Goal: Task Accomplishment & Management: Use online tool/utility

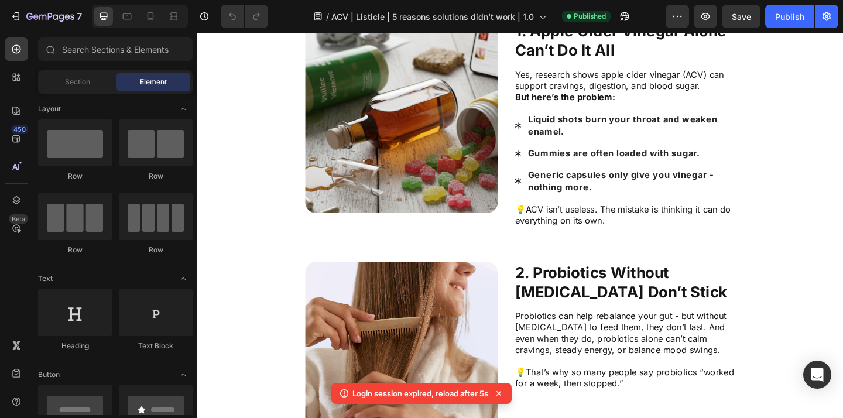
scroll to position [480, 0]
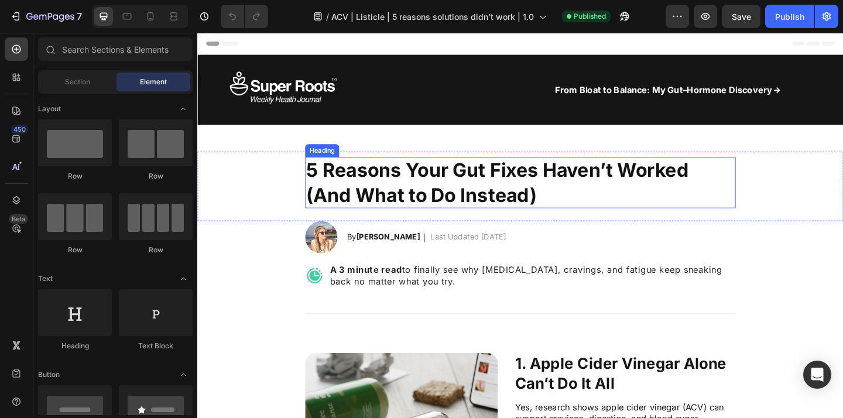
click at [603, 211] on h2 "5 Reasons Your Gut Fixes Haven’t Worked (And What to Do Instead)" at bounding box center [542, 196] width 456 height 56
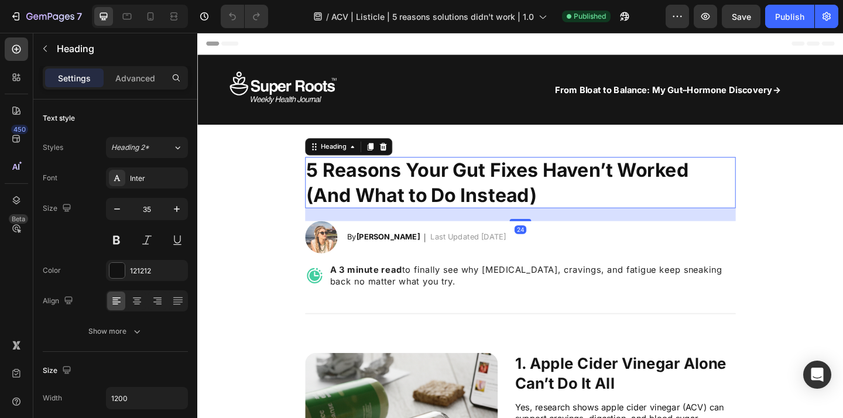
click at [582, 209] on h2 "5 Reasons Your Gut Fixes Haven’t Worked (And What to Do Instead)" at bounding box center [542, 196] width 456 height 56
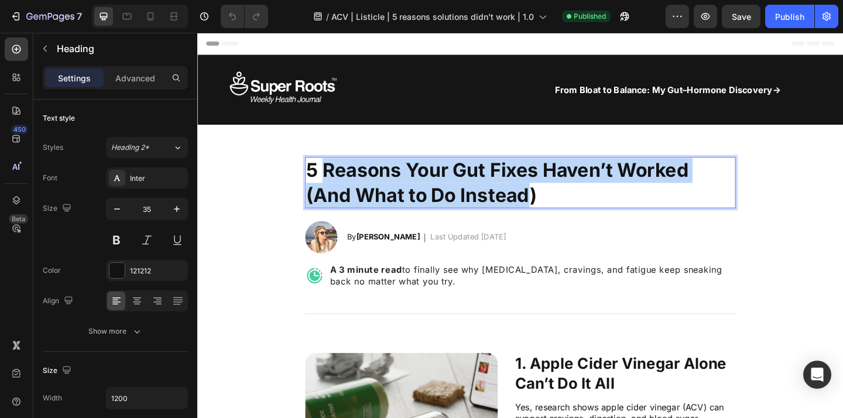
drag, startPoint x: 556, startPoint y: 210, endPoint x: 333, endPoint y: 184, distance: 224.5
click at [333, 183] on p "5 Reasons Your Gut Fixes Haven’t Worked (And What to Do Instead)" at bounding box center [542, 195] width 454 height 53
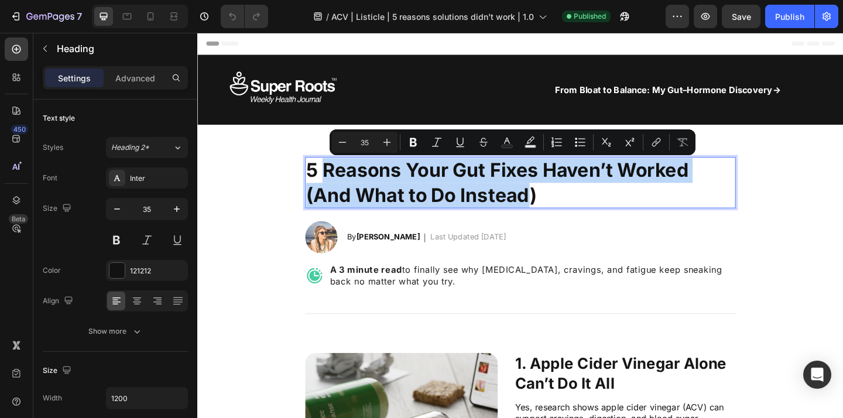
click at [333, 184] on p "5 Reasons Your Gut Fixes Haven’t Worked (And What to Do Instead)" at bounding box center [542, 195] width 454 height 53
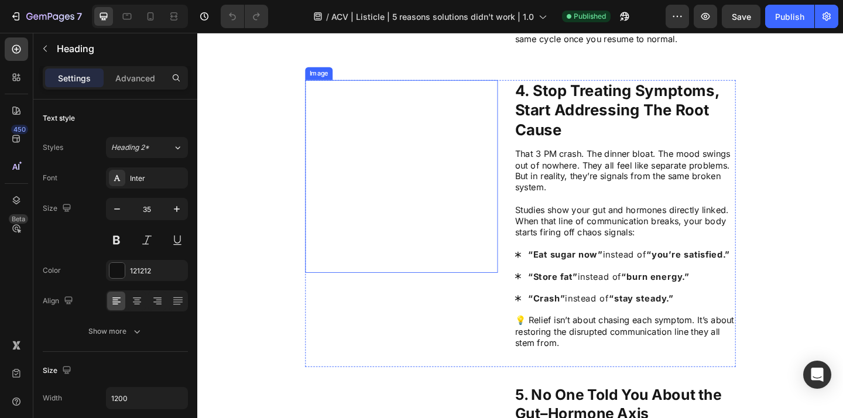
scroll to position [1100, 0]
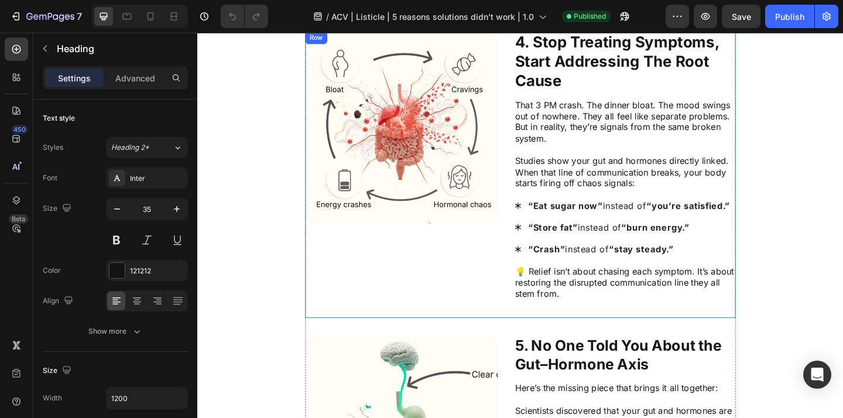
click at [517, 253] on div "Image" at bounding box center [418, 187] width 209 height 312
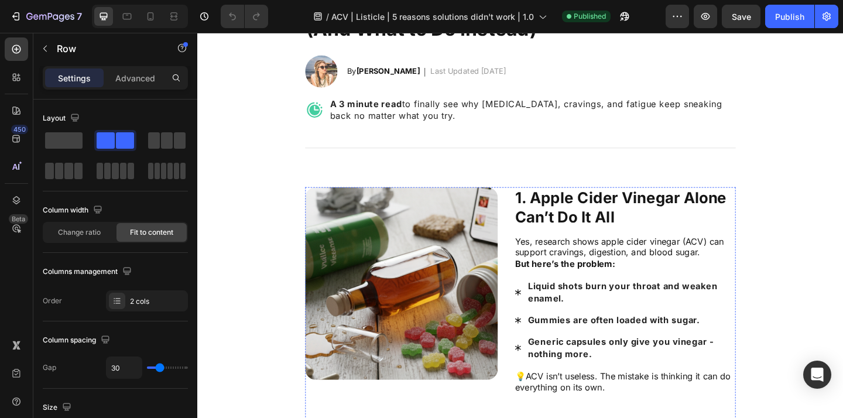
scroll to position [150, 0]
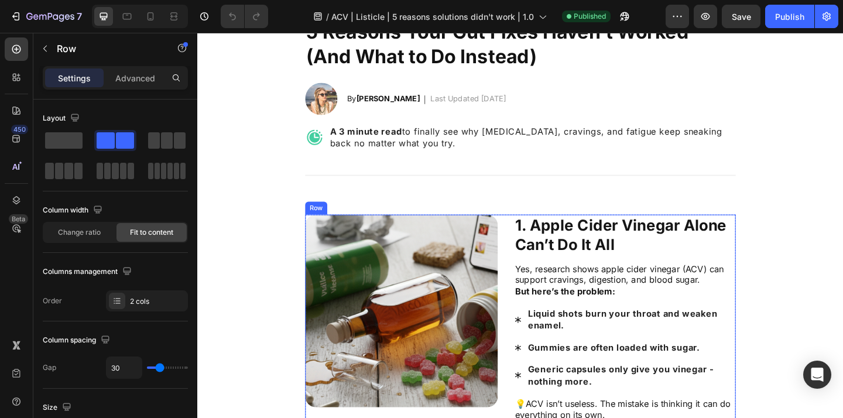
click at [530, 234] on div "Image 1. Apple Cider Vinegar Alone Can’t Do It All Text Block Yes, research sho…" at bounding box center [548, 353] width 468 height 244
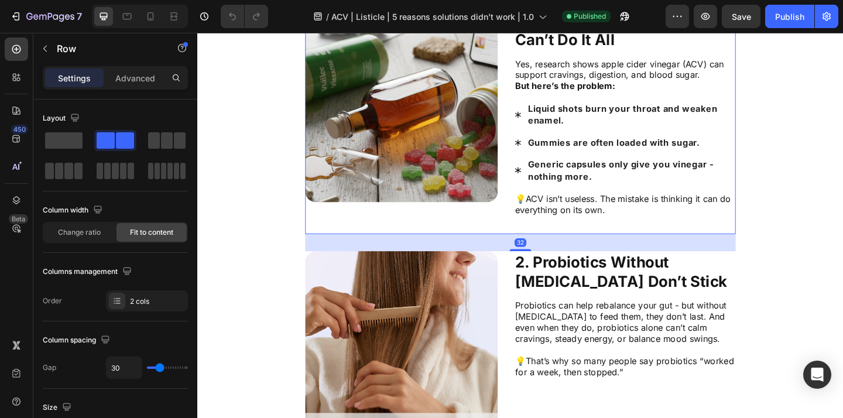
scroll to position [390, 0]
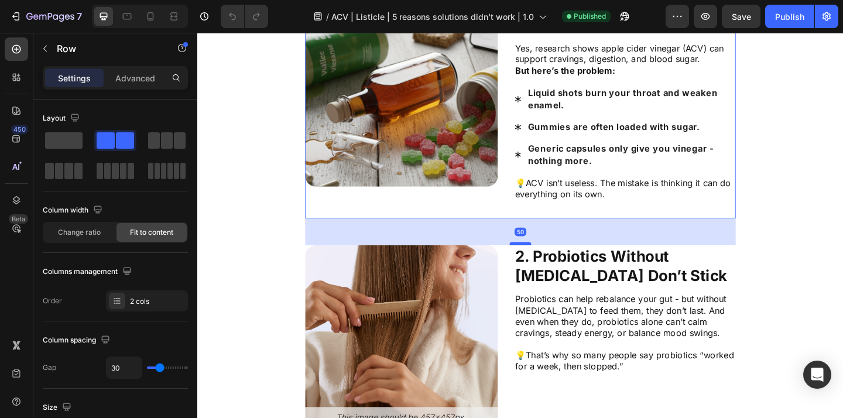
drag, startPoint x: 545, startPoint y: 252, endPoint x: 550, endPoint y: 262, distance: 11.8
click at [550, 262] on div at bounding box center [548, 262] width 23 height 4
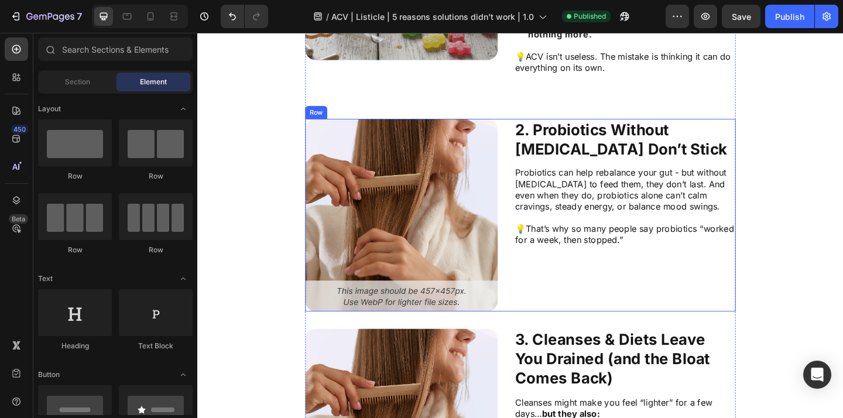
scroll to position [563, 0]
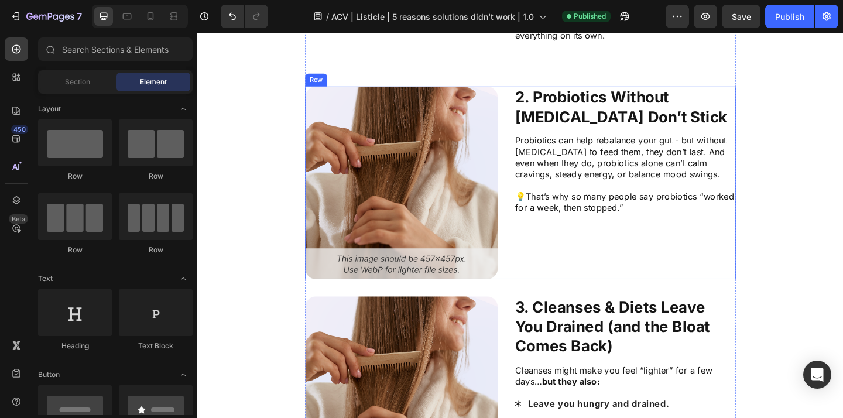
click at [657, 282] on div "2. Probiotics Without Prebiotics Don’t Stick Text Block Probiotics can help reb…" at bounding box center [661, 195] width 241 height 209
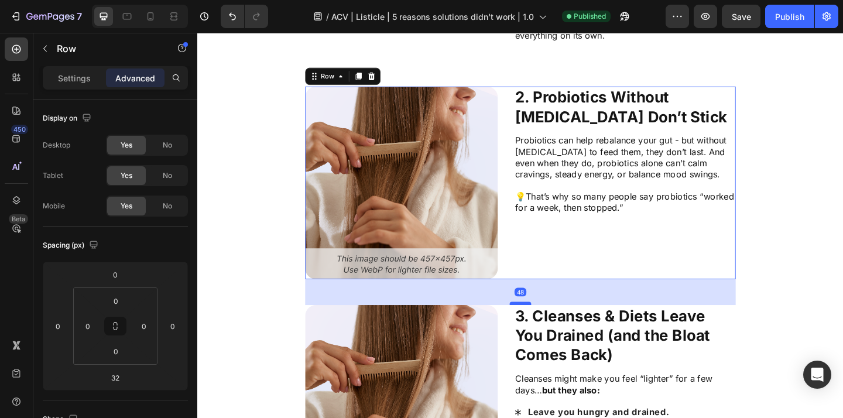
drag, startPoint x: 544, startPoint y: 318, endPoint x: 548, endPoint y: 326, distance: 9.2
click at [548, 327] on div at bounding box center [548, 327] width 23 height 4
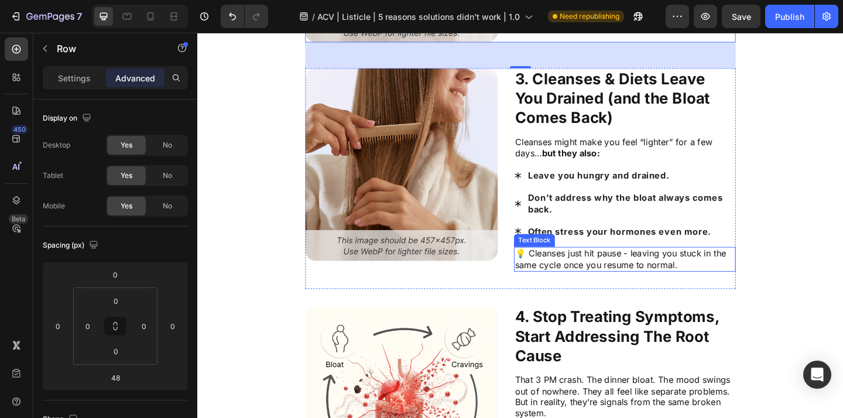
scroll to position [645, 0]
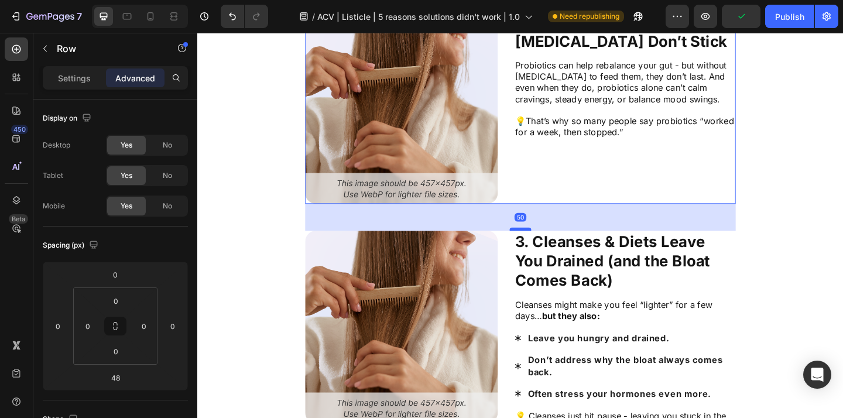
click at [549, 245] on div at bounding box center [548, 247] width 23 height 4
type input "50"
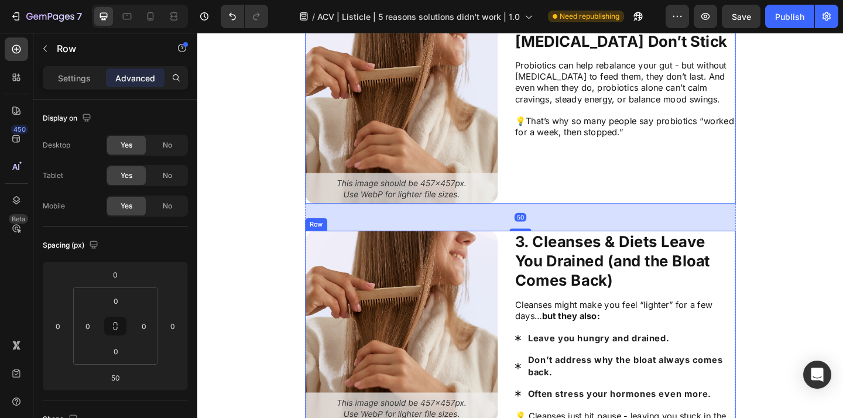
click at [778, 309] on p "3. Cleanses & Diets Leave You Drained (and the Bloat Comes Back)" at bounding box center [661, 281] width 239 height 64
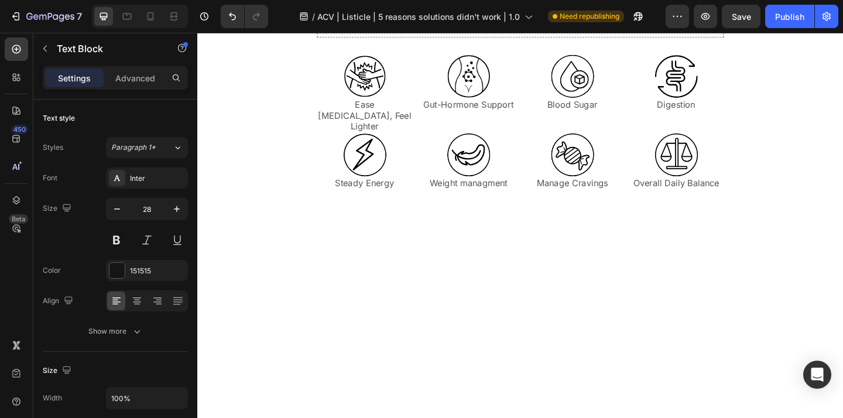
scroll to position [2345, 0]
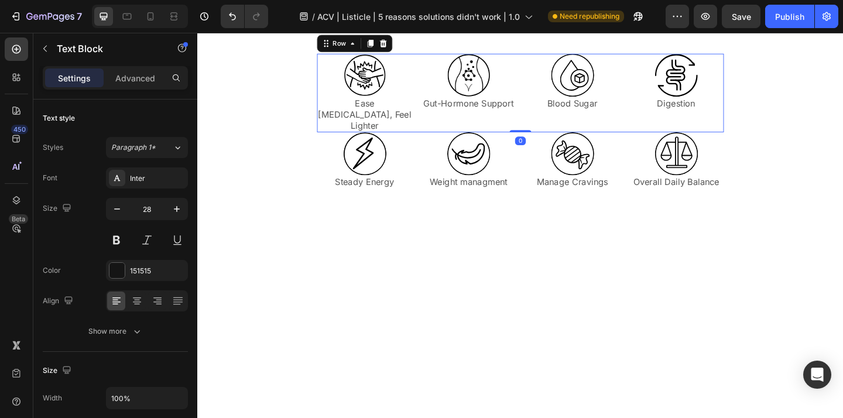
click at [729, 141] on div "Image Digestion Text Block" at bounding box center [718, 98] width 104 height 85
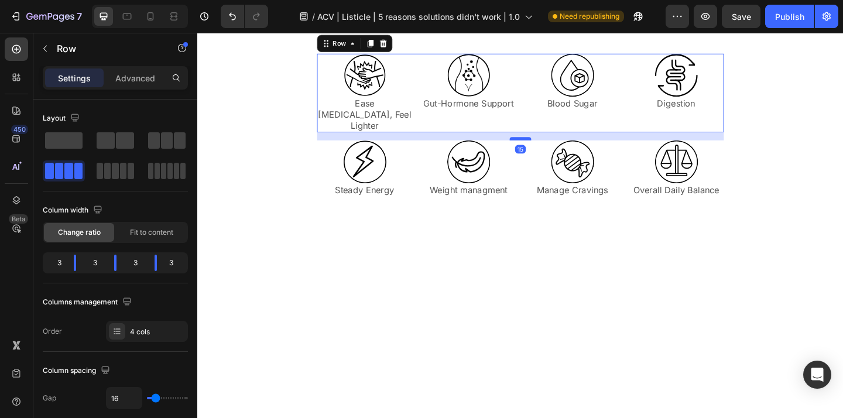
drag, startPoint x: 549, startPoint y: 376, endPoint x: 552, endPoint y: 384, distance: 8.9
click at [552, 150] on div at bounding box center [548, 148] width 23 height 4
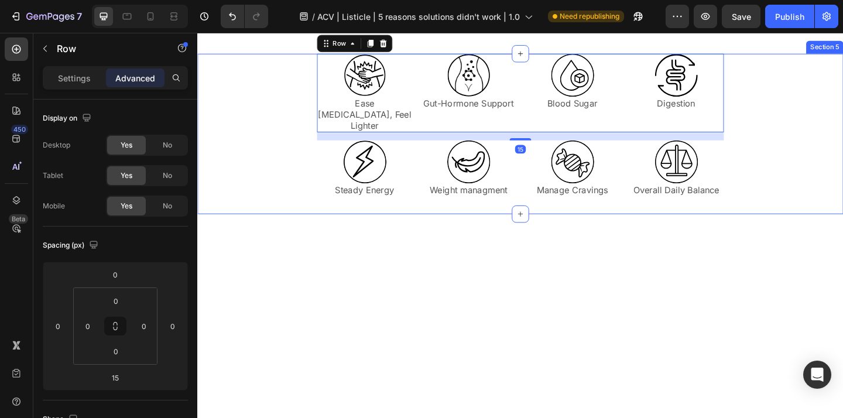
click at [842, 230] on div "Image Ease Bloating, Feel Lighter Text Block Image Gut-Hormone Support Text Blo…" at bounding box center [548, 143] width 702 height 174
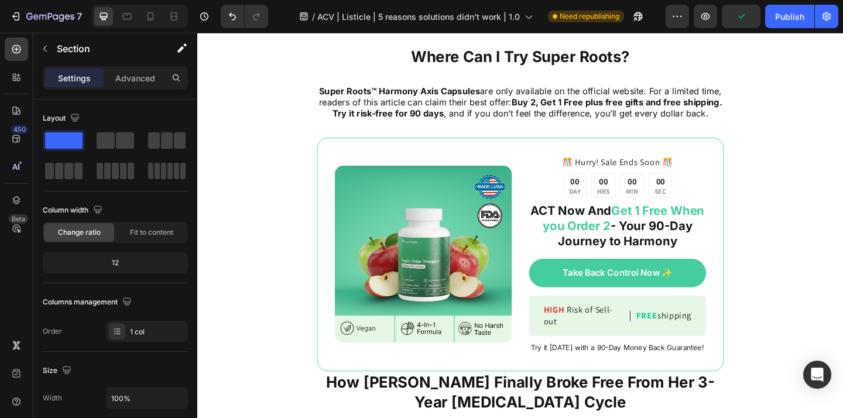
scroll to position [3263, 0]
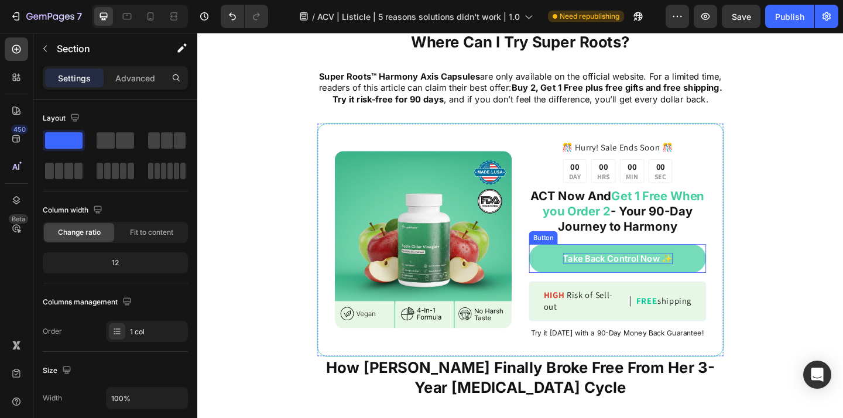
click at [654, 272] on p "Take Back Control Now ✨" at bounding box center [654, 278] width 119 height 12
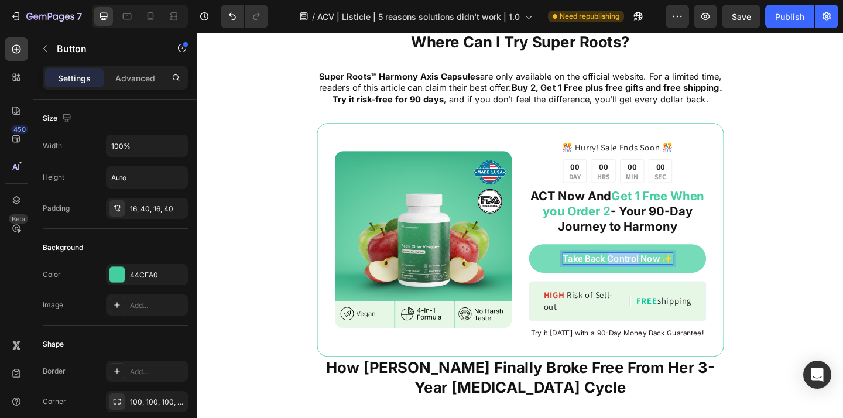
click at [654, 272] on p "Take Back Control Now ✨" at bounding box center [654, 278] width 119 height 12
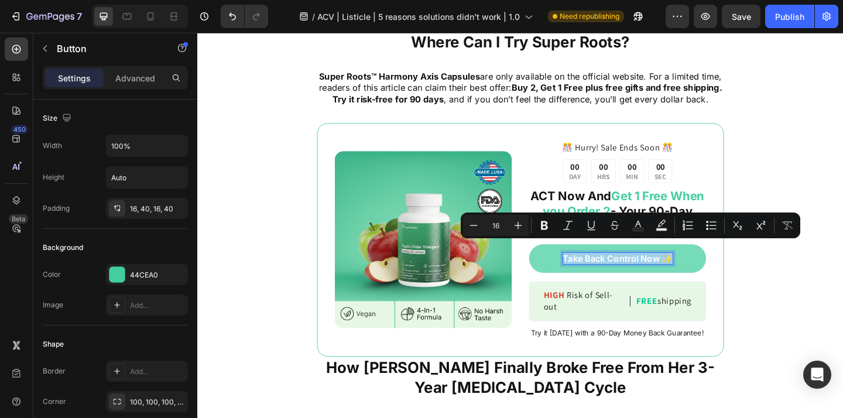
copy p "Take Back Control Now ✨"
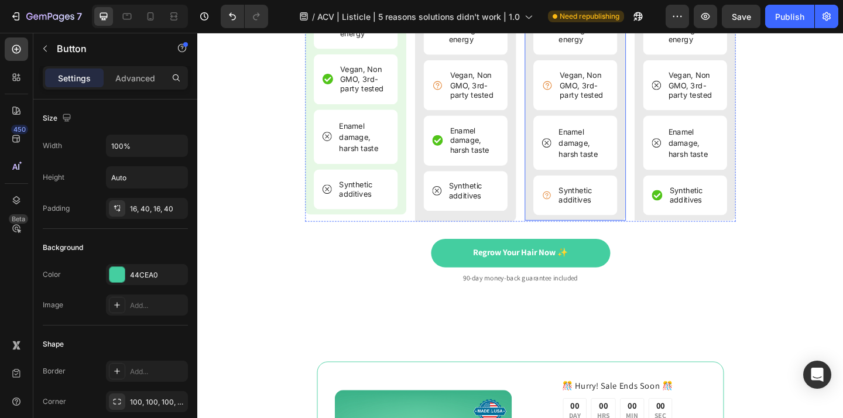
scroll to position [3954, 0]
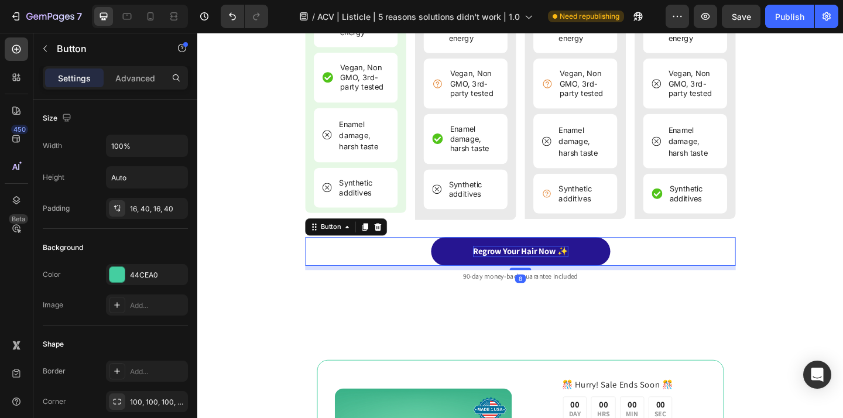
click at [566, 264] on p "Regrow Your Hair Now ✨" at bounding box center [549, 270] width 104 height 12
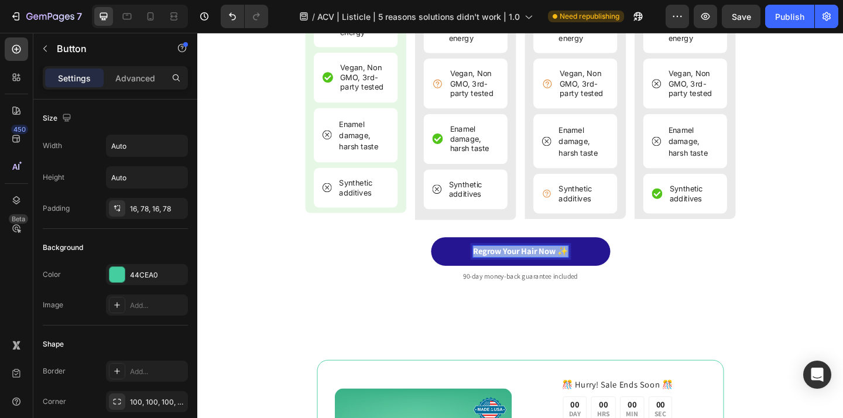
click at [566, 264] on p "Regrow Your Hair Now ✨" at bounding box center [549, 270] width 104 height 12
click at [631, 263] on link "Take Back Control Now ✨" at bounding box center [548, 270] width 199 height 31
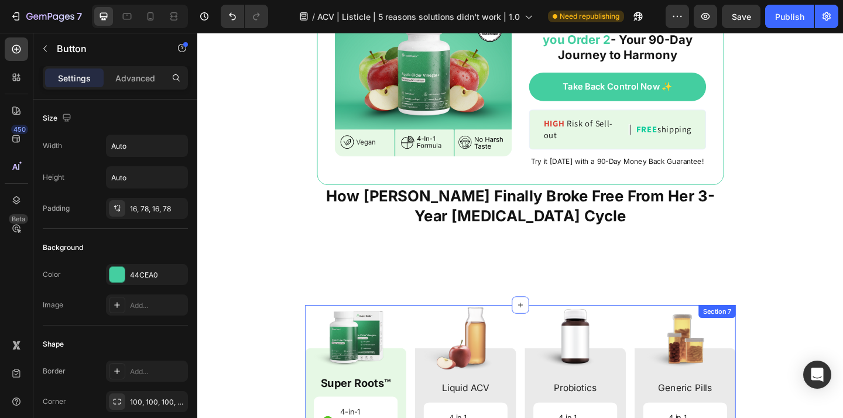
scroll to position [3380, 0]
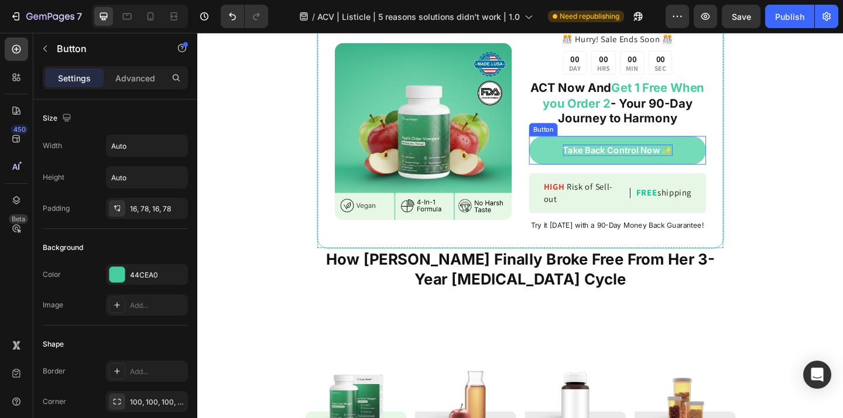
click at [606, 154] on p "Take Back Control Now ✨" at bounding box center [654, 160] width 119 height 12
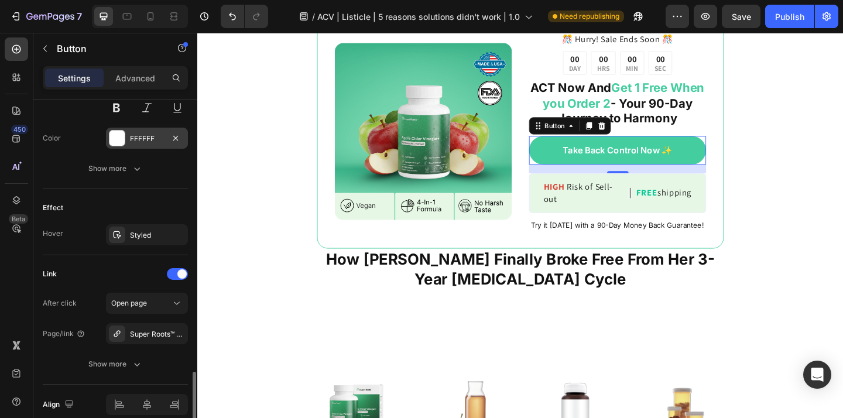
scroll to position [579, 0]
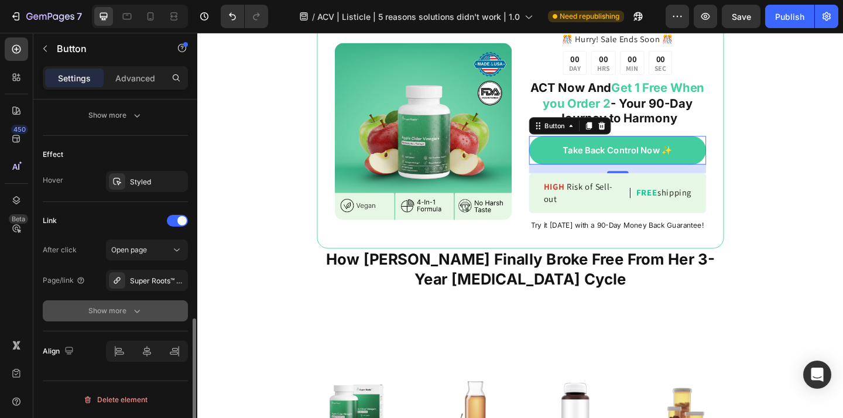
click at [140, 309] on icon "button" at bounding box center [137, 311] width 12 height 12
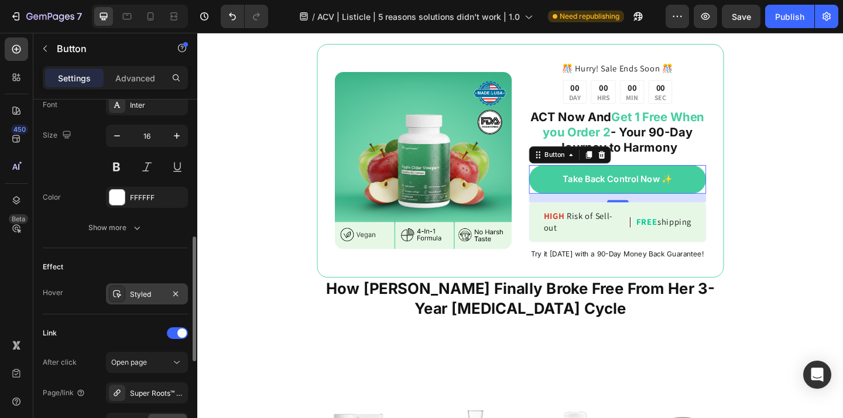
scroll to position [499, 0]
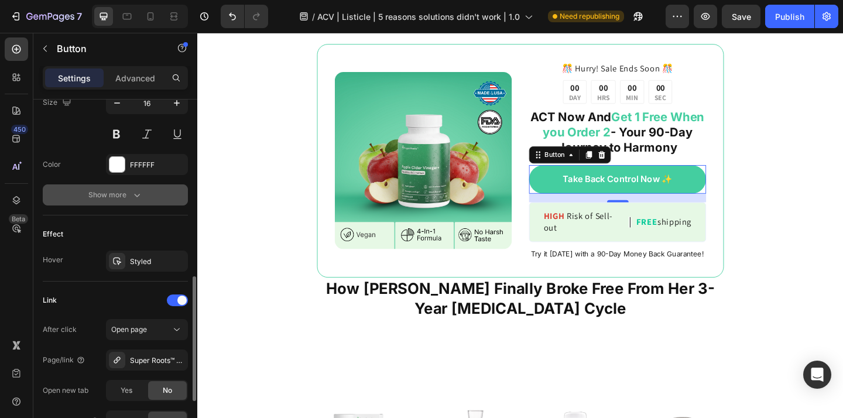
click at [140, 190] on icon "button" at bounding box center [137, 195] width 12 height 12
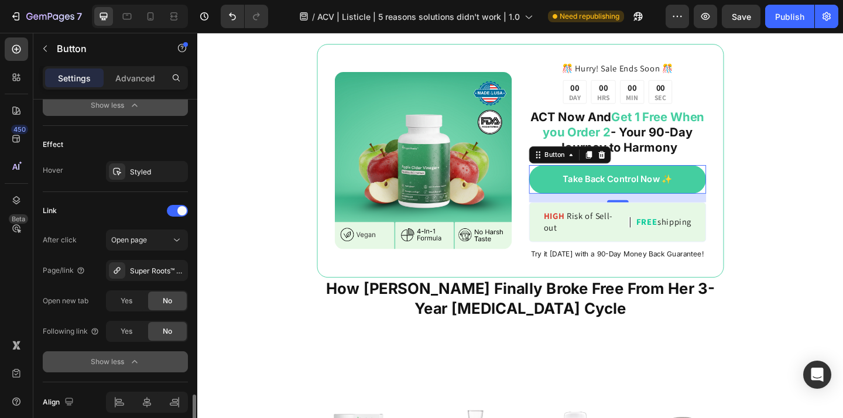
scroll to position [794, 0]
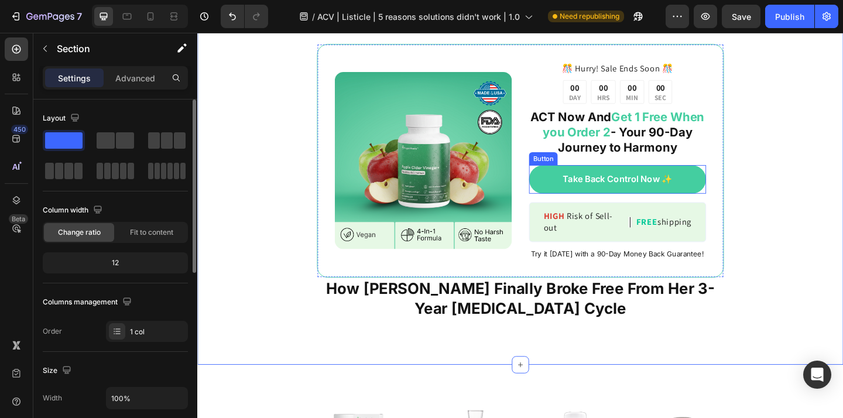
click at [744, 193] on div "Take Back Control Now ✨ Button" at bounding box center [654, 192] width 193 height 31
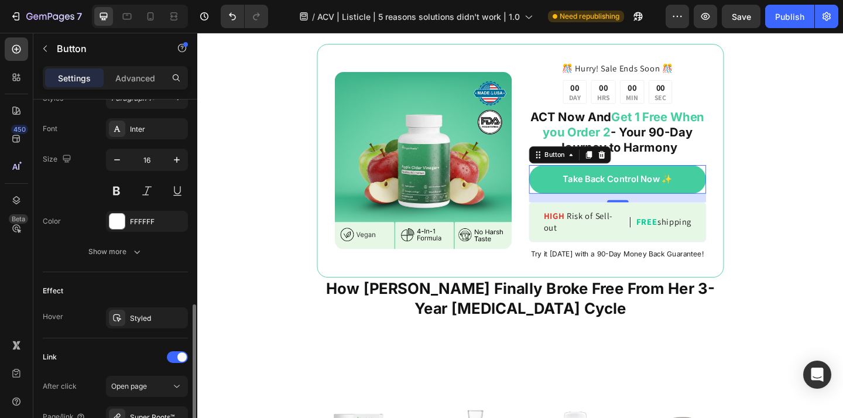
scroll to position [506, 0]
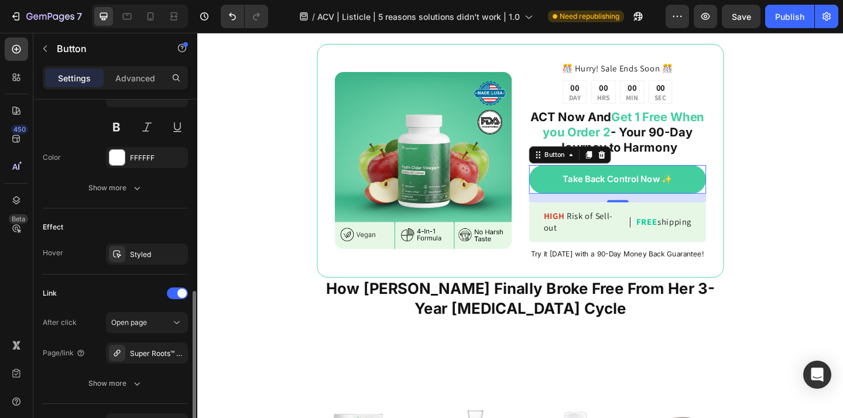
click at [130, 271] on div "Effect Hover Styled" at bounding box center [115, 241] width 145 height 66
click at [134, 260] on div "Styled" at bounding box center [147, 253] width 82 height 21
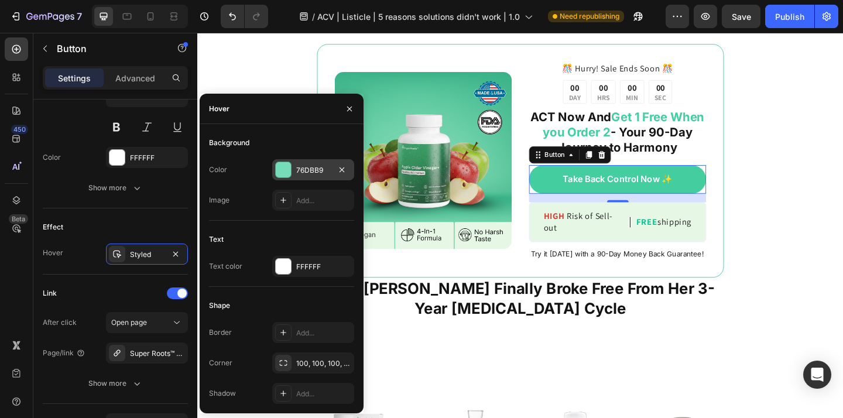
click at [318, 169] on div "76DBB9" at bounding box center [313, 170] width 34 height 11
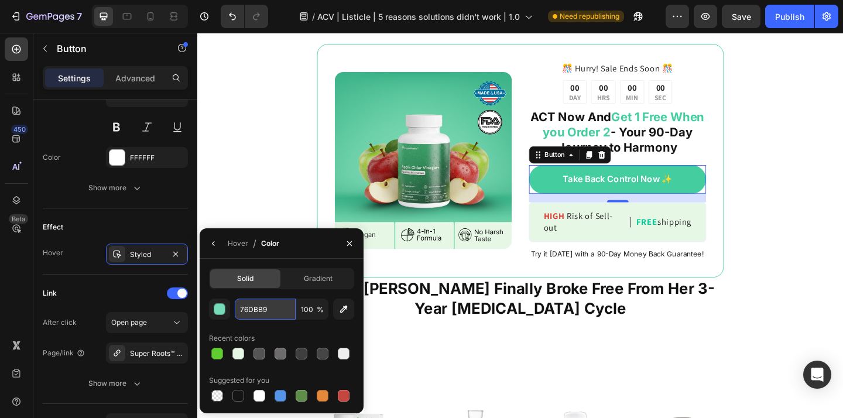
click at [253, 304] on input "76DBB9" at bounding box center [265, 308] width 61 height 21
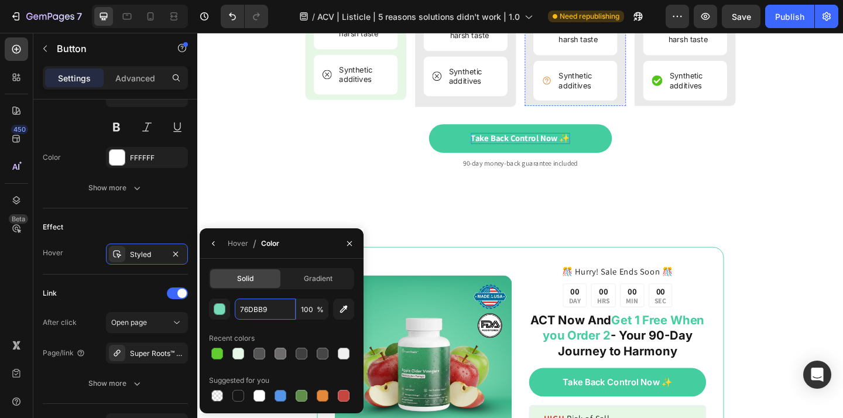
scroll to position [4096, 0]
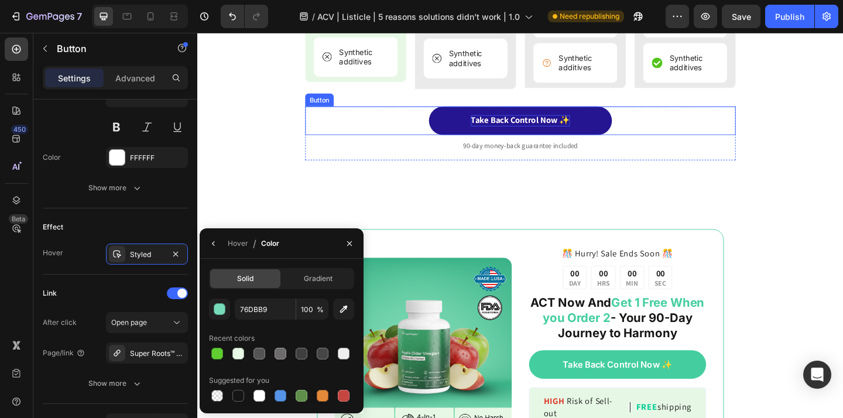
click at [643, 123] on link "Take Back Control Now ✨" at bounding box center [548, 128] width 199 height 31
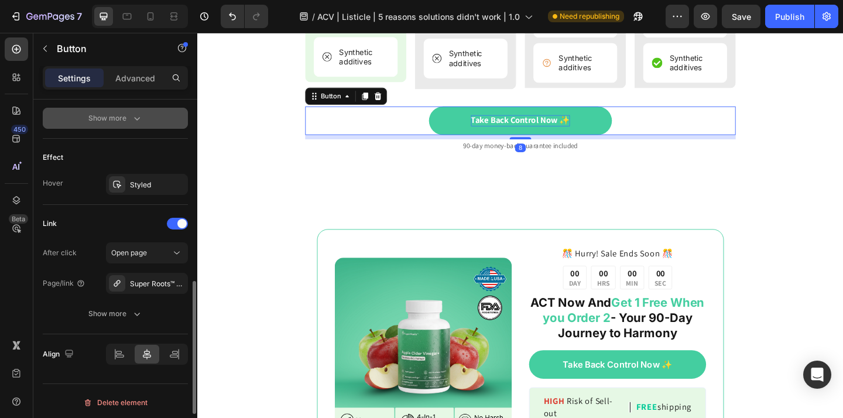
scroll to position [579, 0]
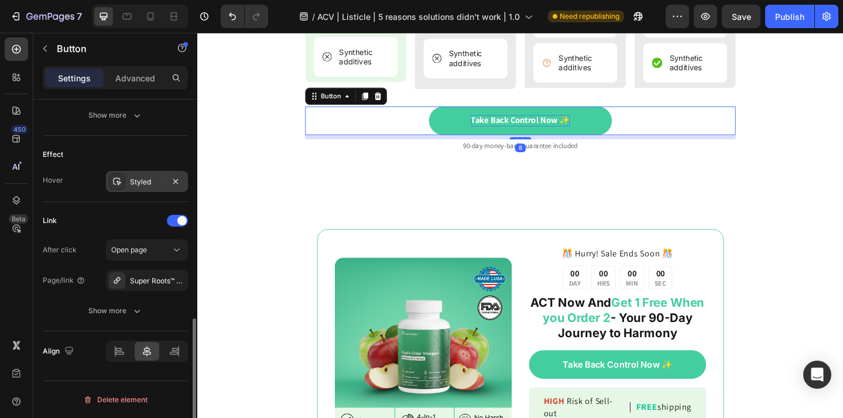
click at [133, 173] on div "Styled" at bounding box center [147, 181] width 82 height 21
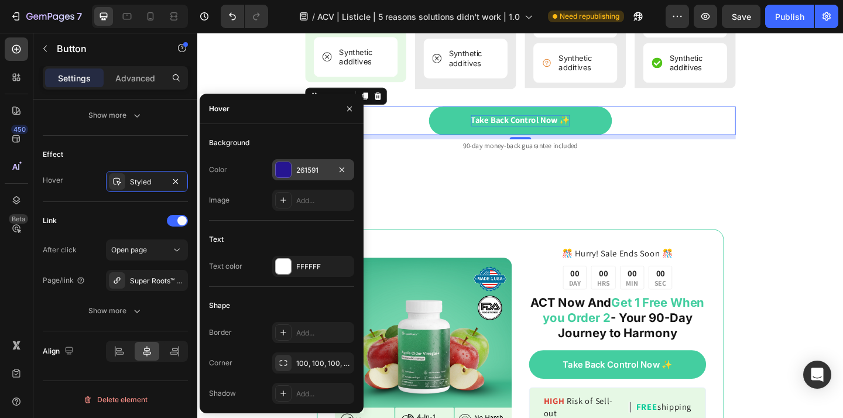
click at [305, 169] on div "261591" at bounding box center [313, 170] width 34 height 11
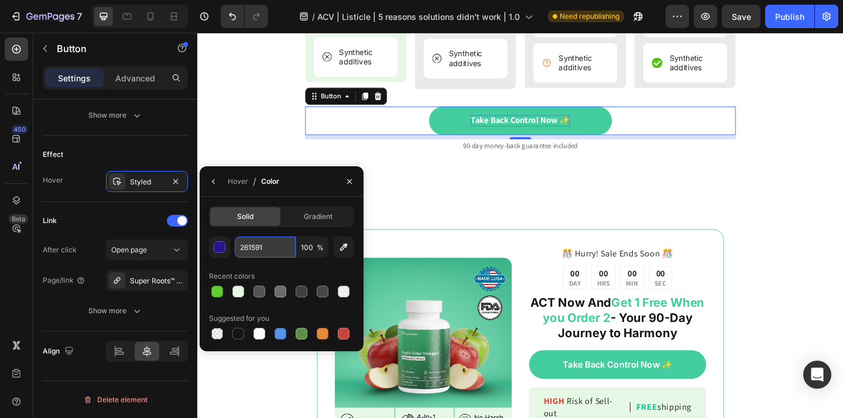
click at [262, 245] on input "261591" at bounding box center [265, 246] width 61 height 21
paste input "76DBB9"
type input "76DBB9"
click at [349, 178] on icon "button" at bounding box center [349, 181] width 9 height 9
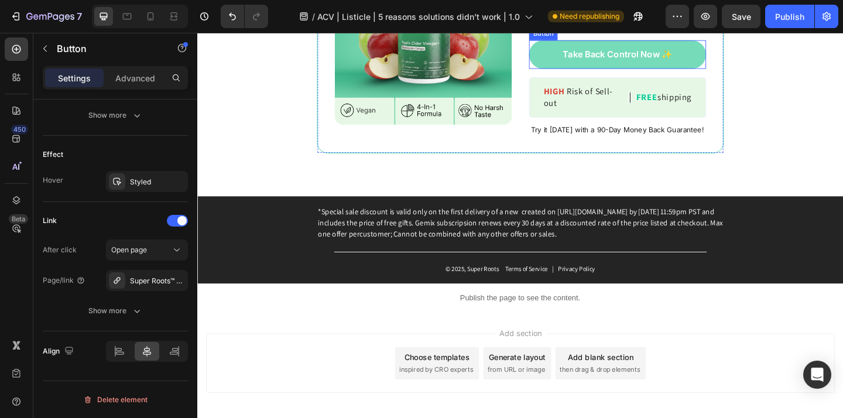
scroll to position [4419, 0]
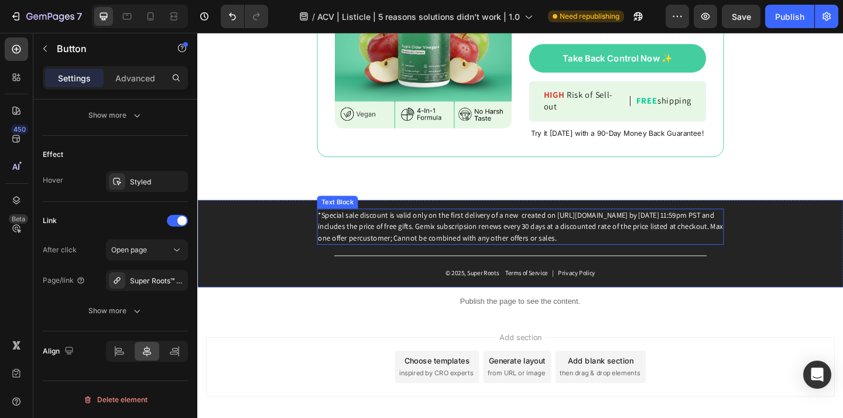
click at [579, 249] on p "*Special sale discount is valid only on the first delivery of a new created on …" at bounding box center [548, 243] width 440 height 37
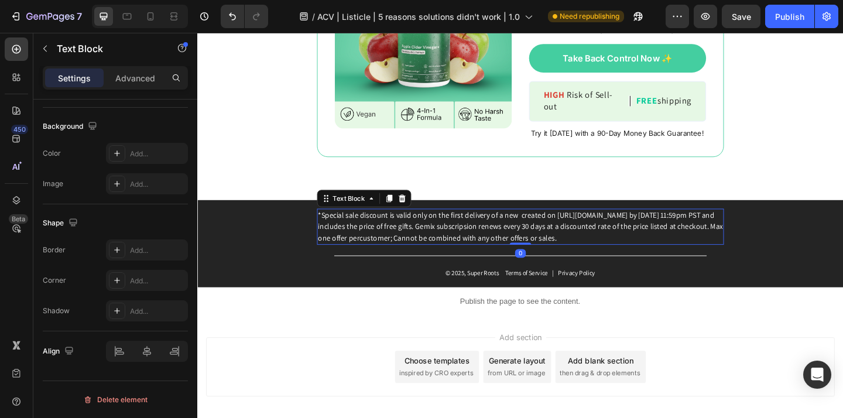
scroll to position [0, 0]
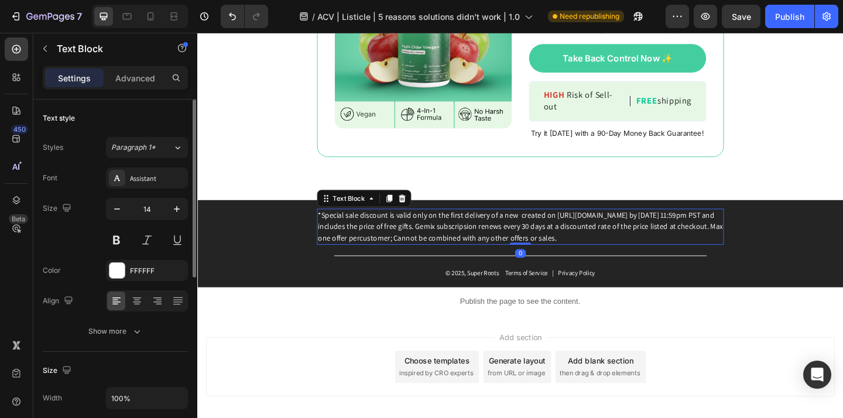
click at [579, 249] on p "*Special sale discount is valid only on the first delivery of a new created on …" at bounding box center [548, 243] width 440 height 37
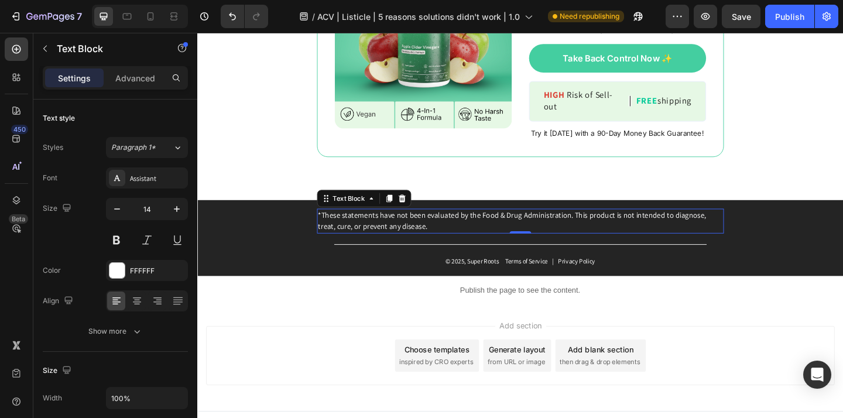
click at [394, 241] on p "*These statements have not been evaluated by the Food & Drug Administration. Th…" at bounding box center [548, 237] width 440 height 25
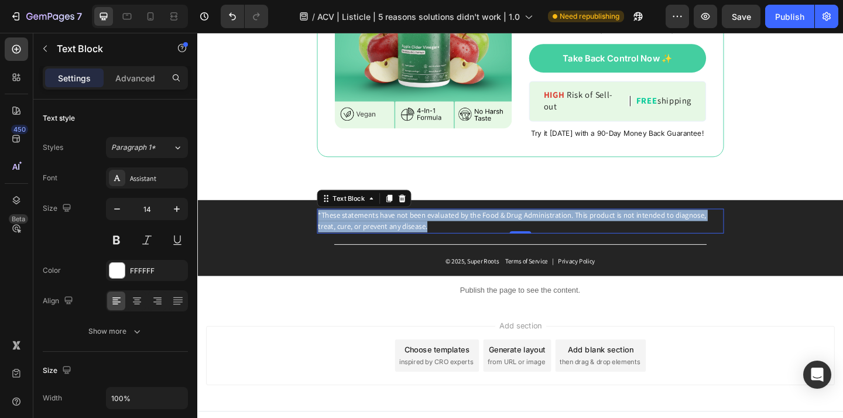
click at [394, 241] on p "*These statements have not been evaluated by the Food & Drug Administration. Th…" at bounding box center [548, 237] width 440 height 25
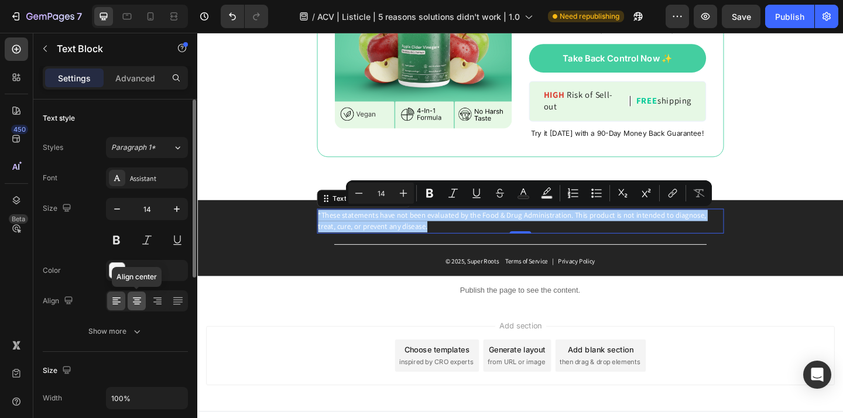
click at [132, 298] on icon at bounding box center [137, 301] width 12 height 12
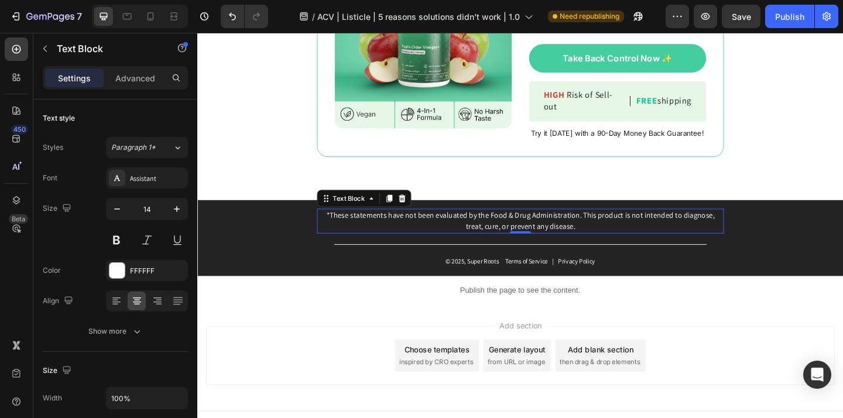
click at [623, 245] on p "*These statements have not been evaluated by the Food & Drug Administration. Th…" at bounding box center [548, 237] width 440 height 25
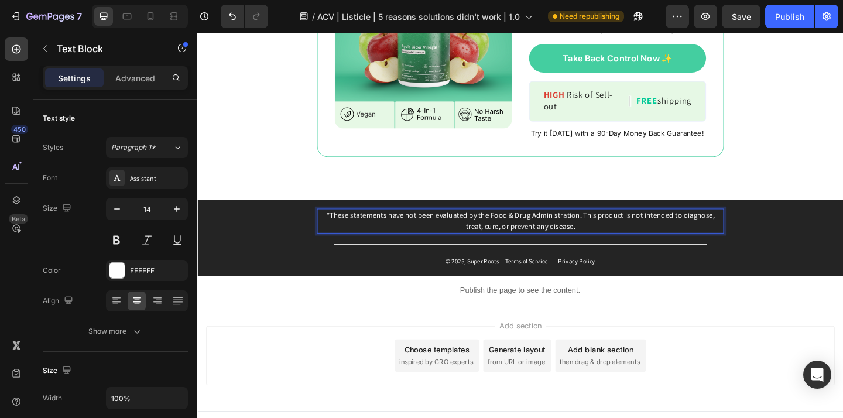
click at [614, 238] on p "*These statements have not been evaluated by the Food & Drug Administration. Th…" at bounding box center [548, 237] width 440 height 25
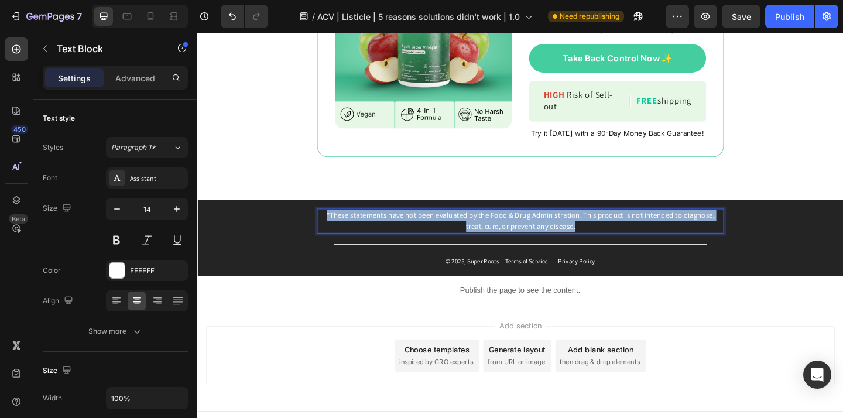
click at [614, 238] on p "*These statements have not been evaluated by the Food & Drug Administration. Th…" at bounding box center [548, 237] width 440 height 25
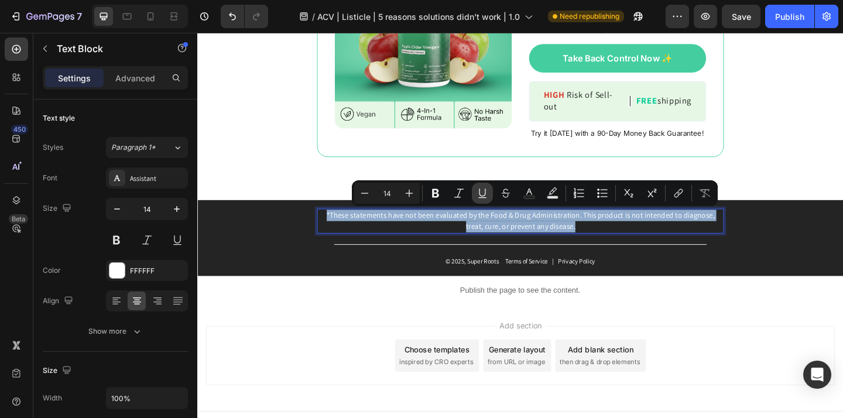
copy p "*These statements have not been evaluated by the Food & Drug Administration. Th…"
click at [617, 244] on p "*These statements have not been evaluated by the Food & Drug Administration. Th…" at bounding box center [548, 237] width 440 height 25
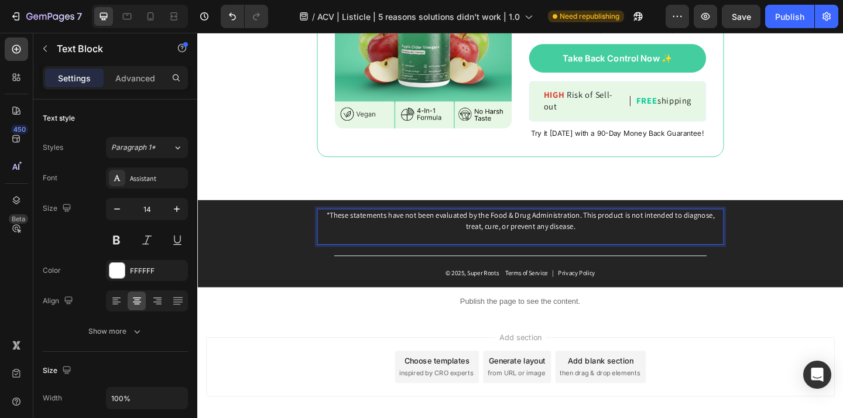
click at [604, 243] on p "*These statements have not been evaluated by the Food & Drug Administration. Th…" at bounding box center [548, 237] width 440 height 25
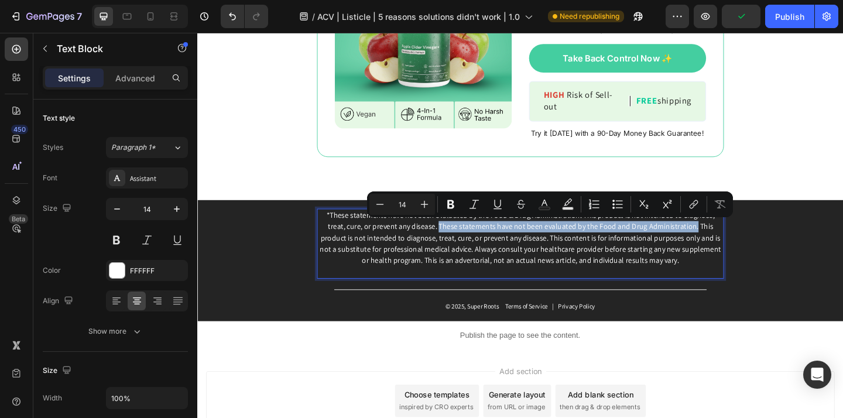
drag, startPoint x: 428, startPoint y: 245, endPoint x: 699, endPoint y: 246, distance: 270.3
click at [700, 246] on p "*These statements have not been evaluated by the Food & Drug Administration. Th…" at bounding box center [548, 255] width 440 height 61
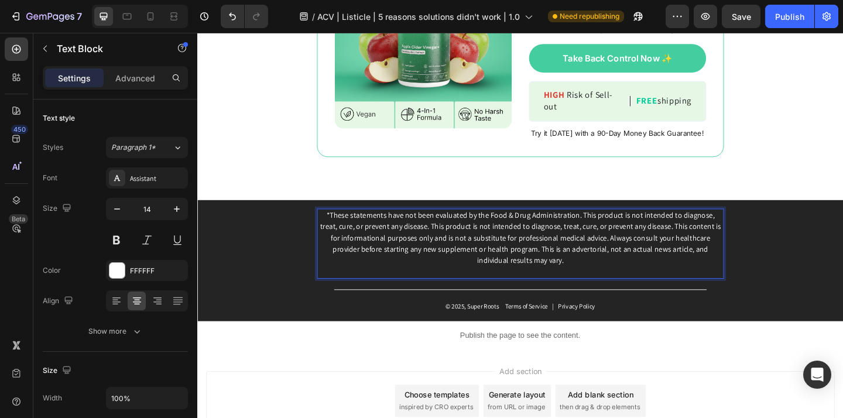
click at [516, 299] on div "*These statements have not been evaluated by the Food & Drug Administration. Th…" at bounding box center [548, 262] width 442 height 76
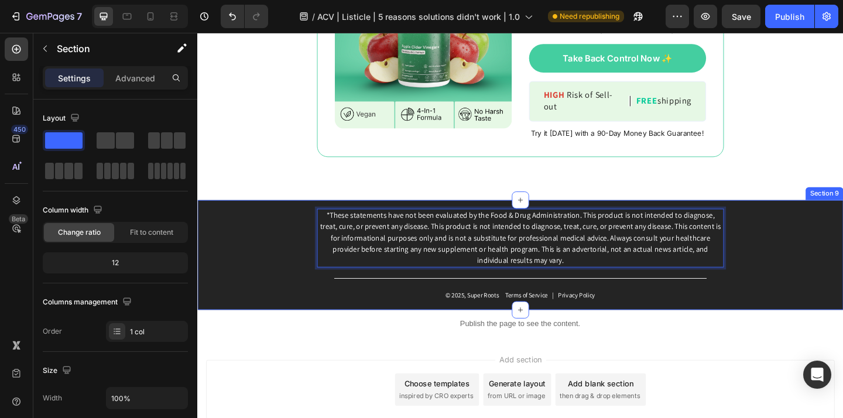
click at [300, 268] on div "*These statements have not been evaluated by the Food & Drug Administration. Th…" at bounding box center [548, 274] width 702 height 119
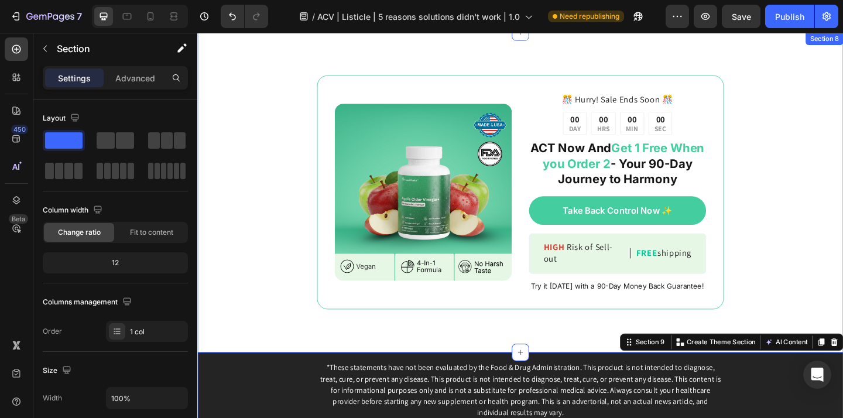
scroll to position [4227, 0]
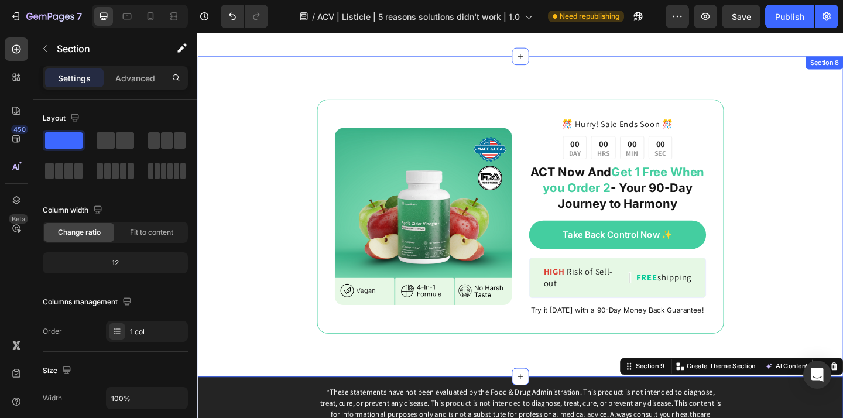
click at [310, 195] on div "Image ️🎊 Hurry! Sale Ends Soon ️🎊 Text Block 00 DAY 00 HRS 00 MIN 00 SEC Countd…" at bounding box center [548, 233] width 702 height 348
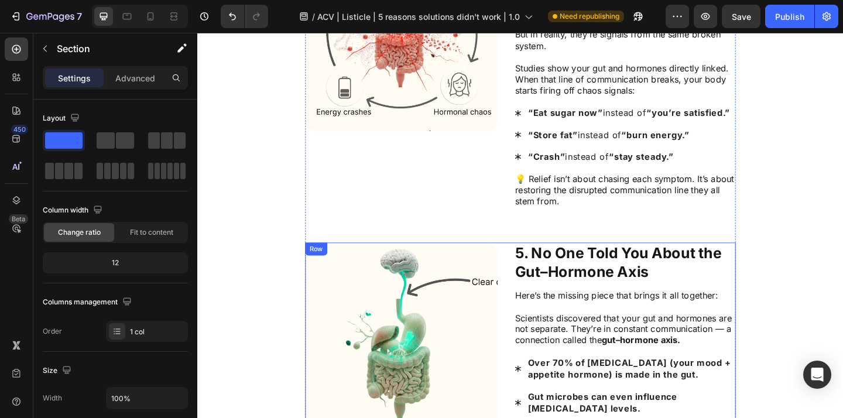
scroll to position [1215, 0]
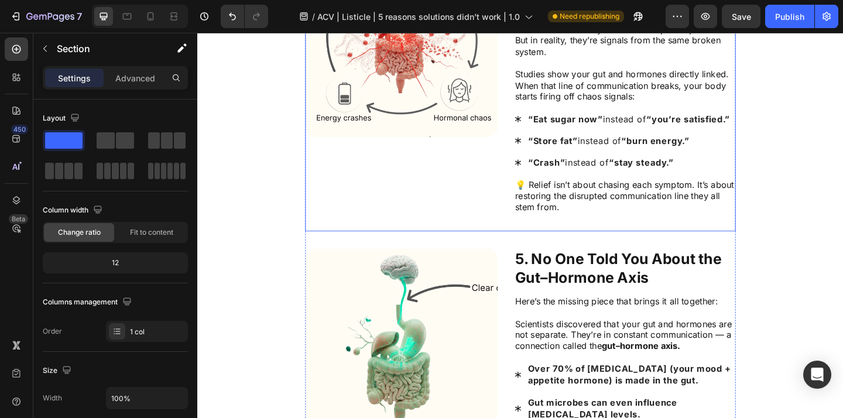
click at [528, 201] on div "Image 4. Stop Treating Symptoms, Start Addressing The Root Cause Text Block Tha…" at bounding box center [548, 93] width 468 height 312
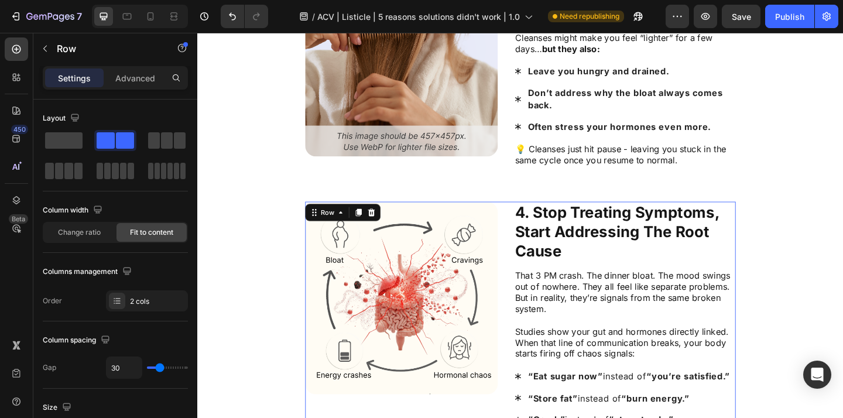
scroll to position [916, 0]
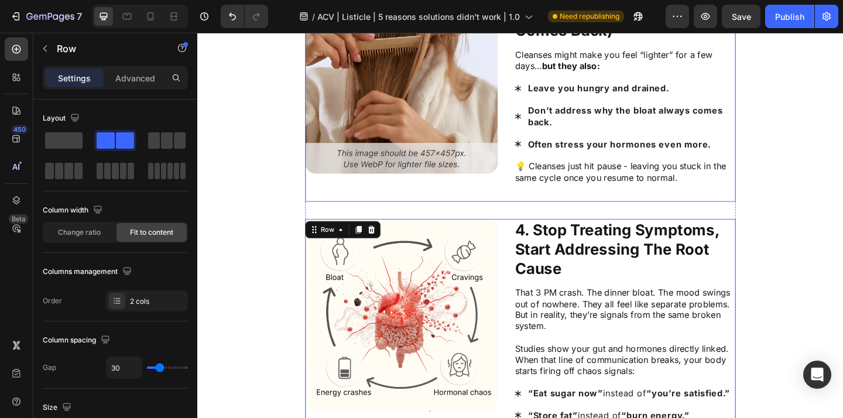
click at [534, 191] on div "Image 3. Cleanses & Diets Leave You Drained (and the Bloat Comes Back) Text Blo…" at bounding box center [548, 97] width 468 height 240
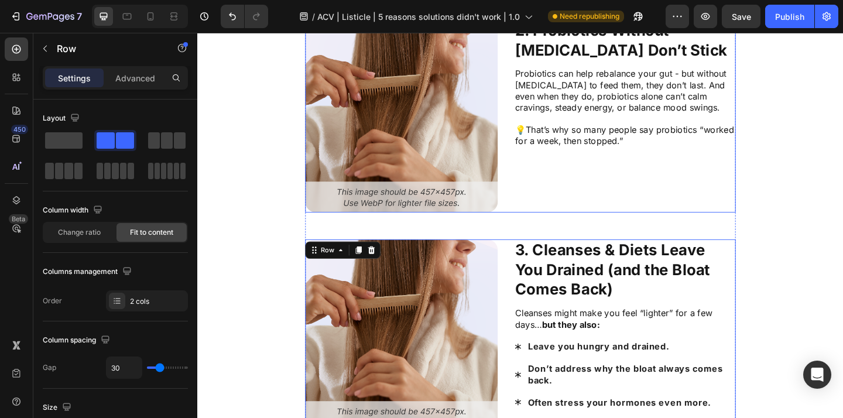
click at [534, 200] on div "Image 2. Probiotics Without Prebiotics Don’t Stick Text Block Probiotics can he…" at bounding box center [548, 123] width 468 height 209
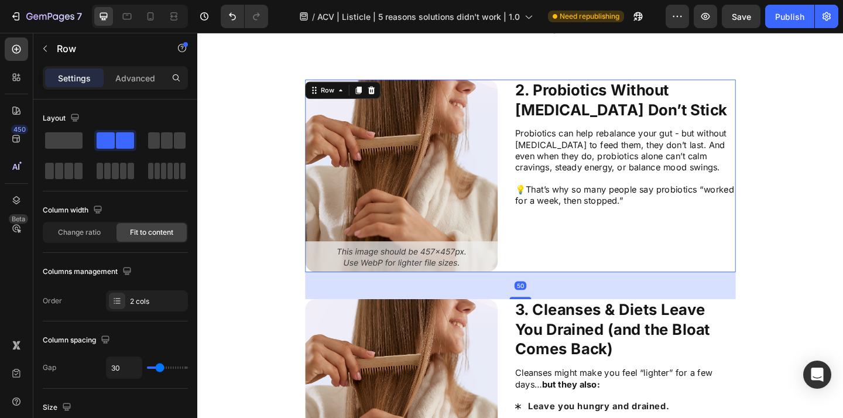
scroll to position [438, 0]
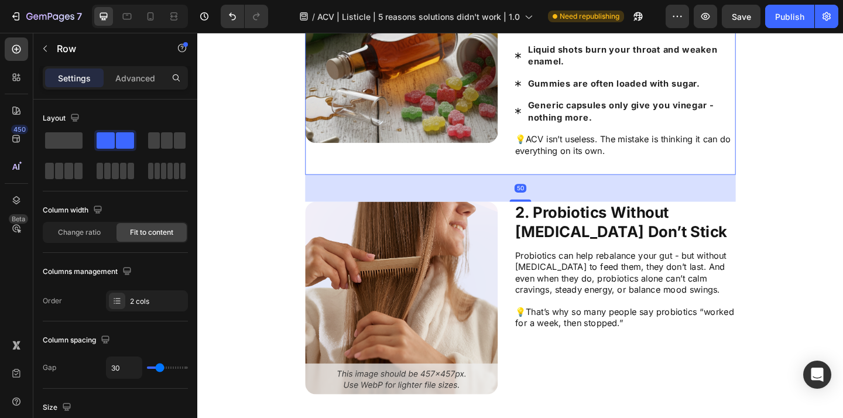
click at [530, 176] on div "Image 1. Apple Cider Vinegar Alone Can’t Do It All Text Block Yes, research sho…" at bounding box center [548, 65] width 468 height 244
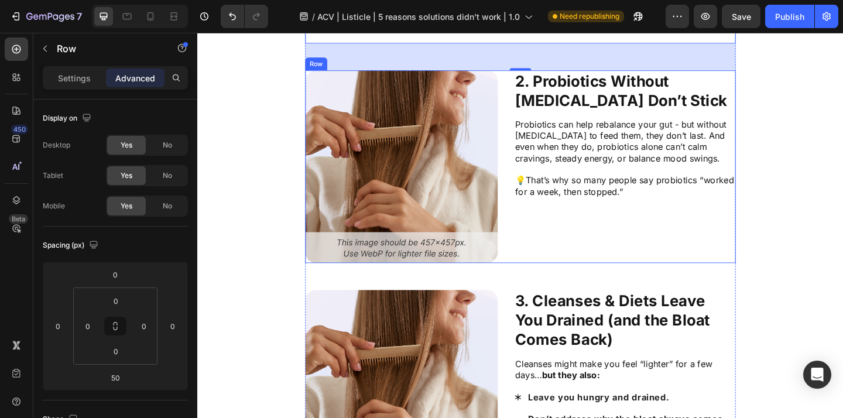
click at [532, 198] on div "Image 2. Probiotics Without Prebiotics Don’t Stick Text Block Probiotics can he…" at bounding box center [548, 178] width 468 height 209
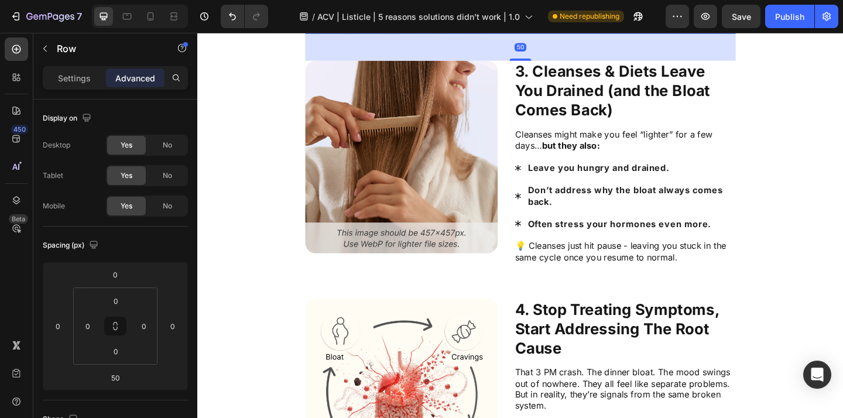
scroll to position [865, 0]
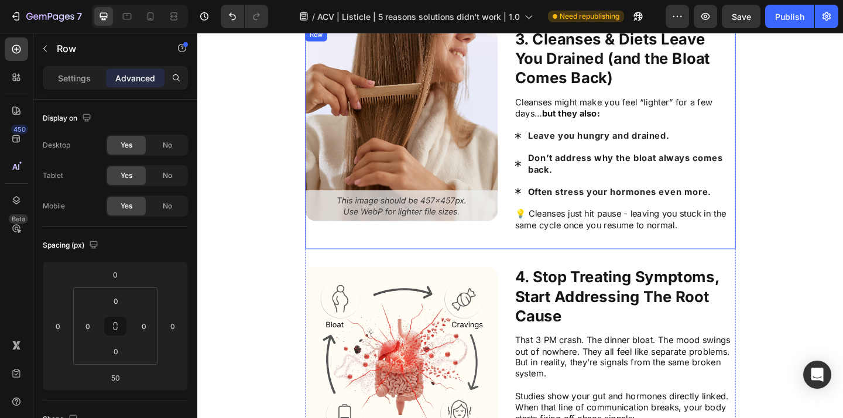
click at [532, 237] on div "Image 3. Cleanses & Diets Leave You Drained (and the Bloat Comes Back) Text Blo…" at bounding box center [548, 148] width 468 height 240
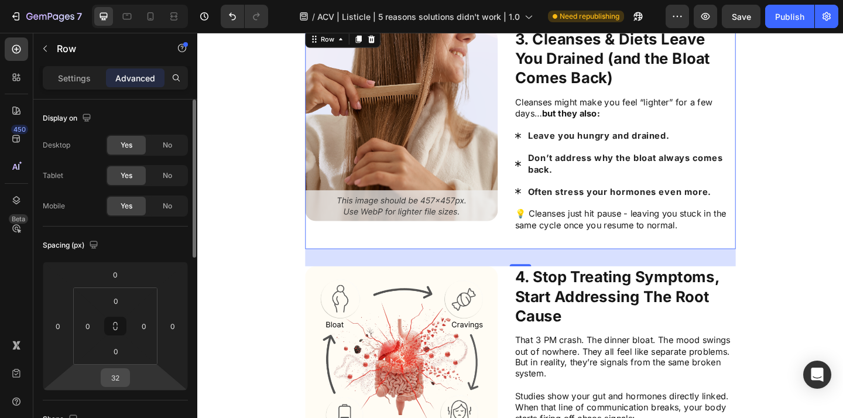
click at [117, 377] on input "32" at bounding box center [115, 378] width 23 height 18
type input "50"
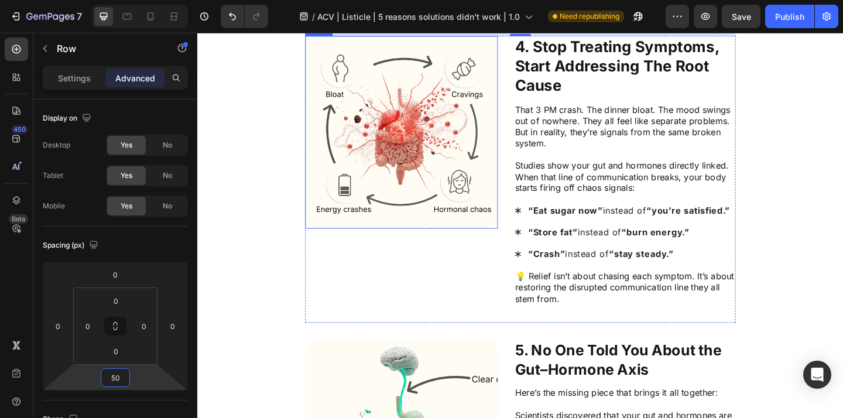
scroll to position [1127, 0]
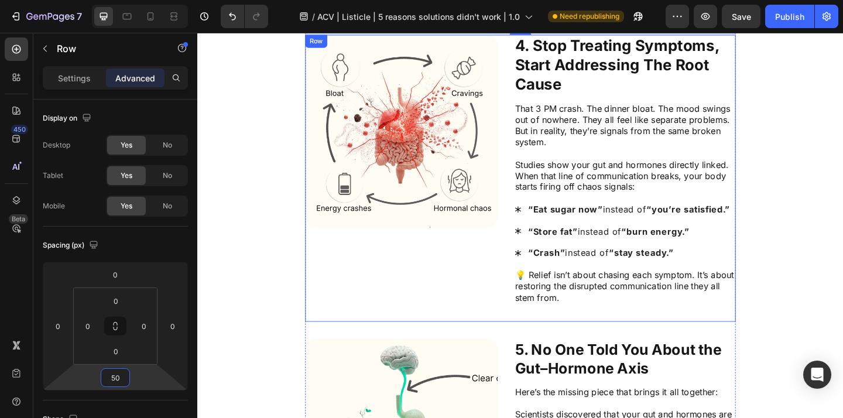
click at [507, 321] on div "Image" at bounding box center [418, 191] width 209 height 312
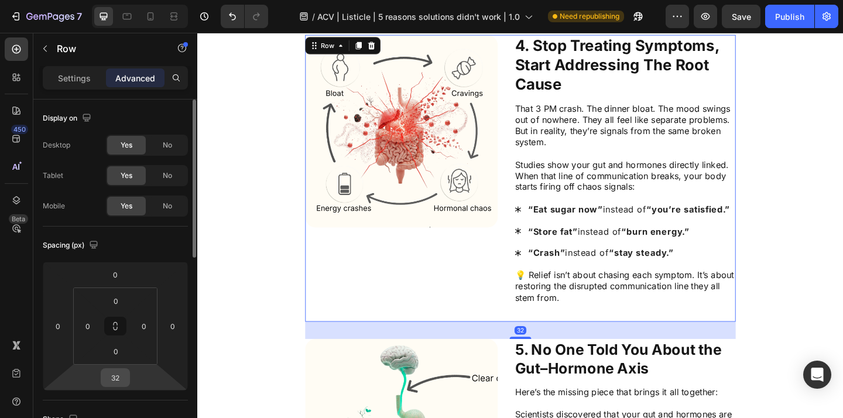
click at [114, 373] on input "32" at bounding box center [115, 378] width 23 height 18
type input "50"
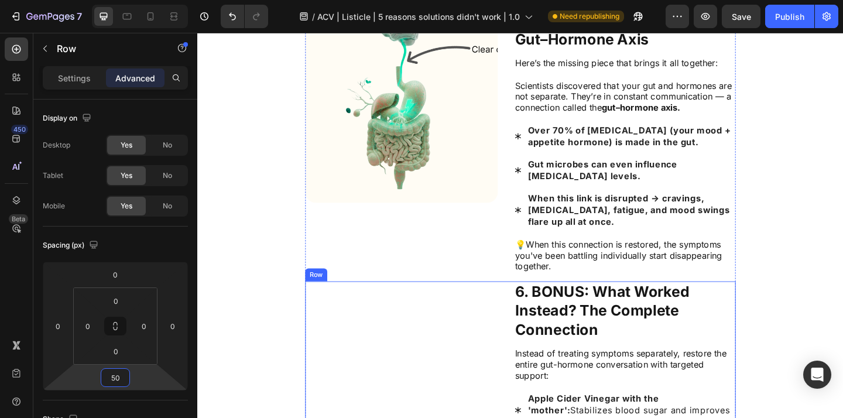
scroll to position [1531, 0]
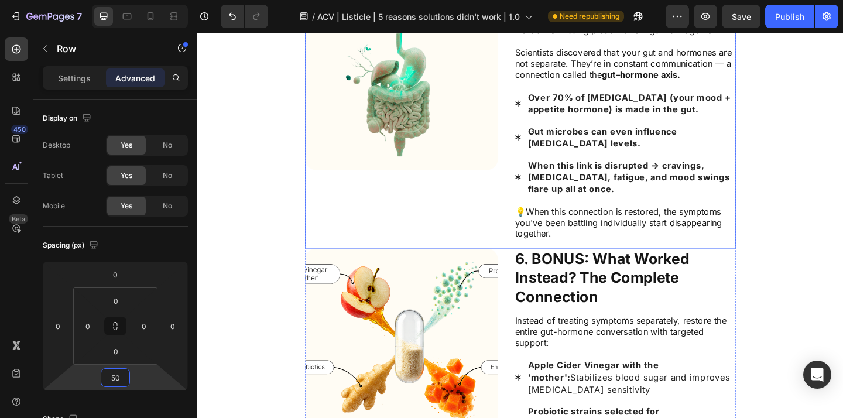
click at [529, 228] on div "Image 5. No One Told You About the Gut–Hormone Axis Text Block Here’s the missi…" at bounding box center [548, 119] width 468 height 295
click at [119, 377] on input "0" at bounding box center [115, 378] width 23 height 18
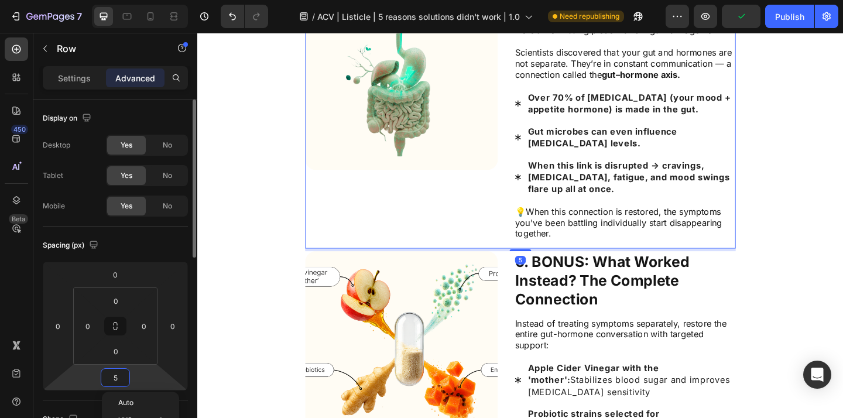
type input "50"
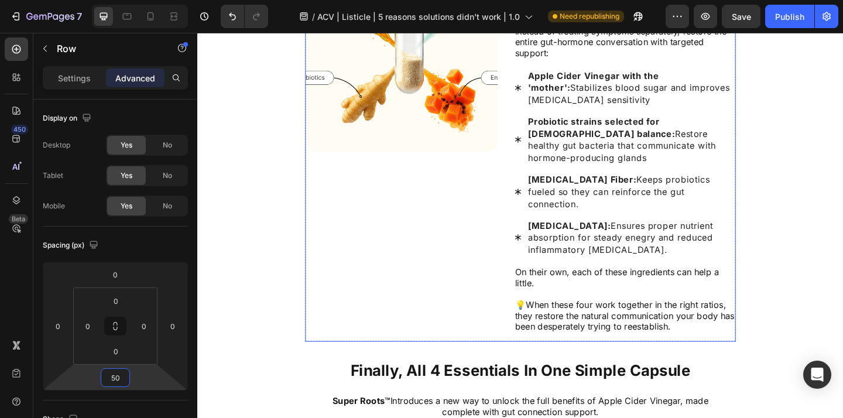
scroll to position [1881, 0]
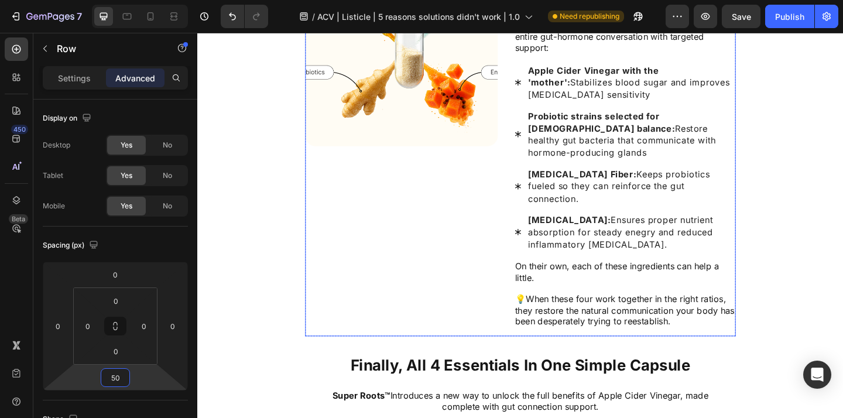
click at [507, 267] on div "Image" at bounding box center [418, 155] width 209 height 416
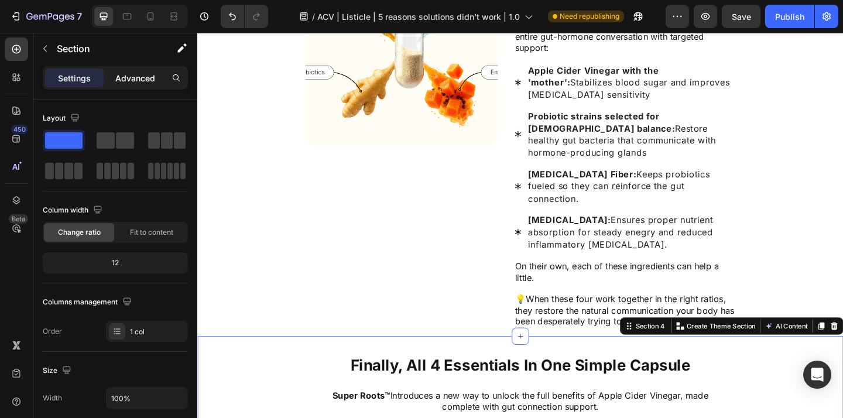
click at [130, 79] on p "Advanced" at bounding box center [135, 78] width 40 height 12
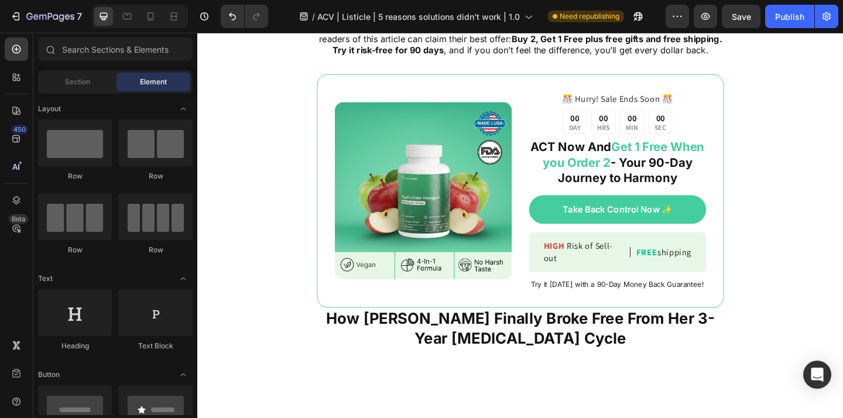
scroll to position [3368, 0]
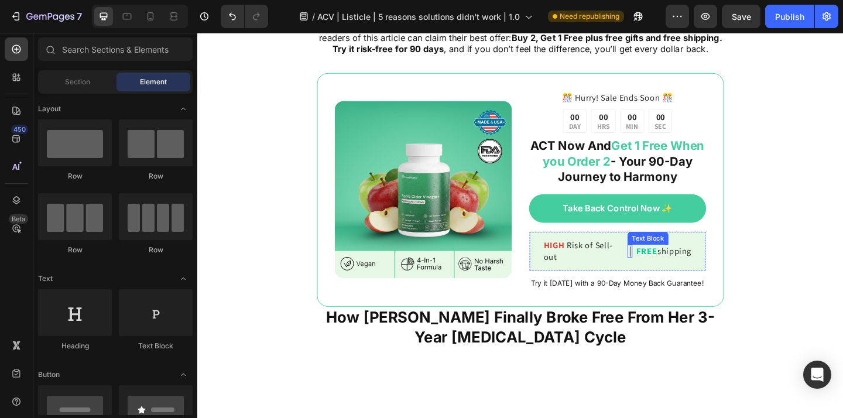
click at [666, 264] on p "|" at bounding box center [667, 270] width 3 height 12
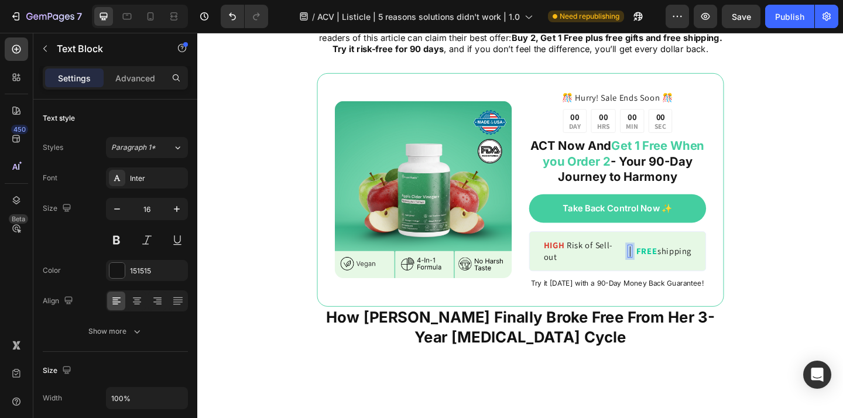
click at [666, 264] on p "|" at bounding box center [667, 270] width 3 height 12
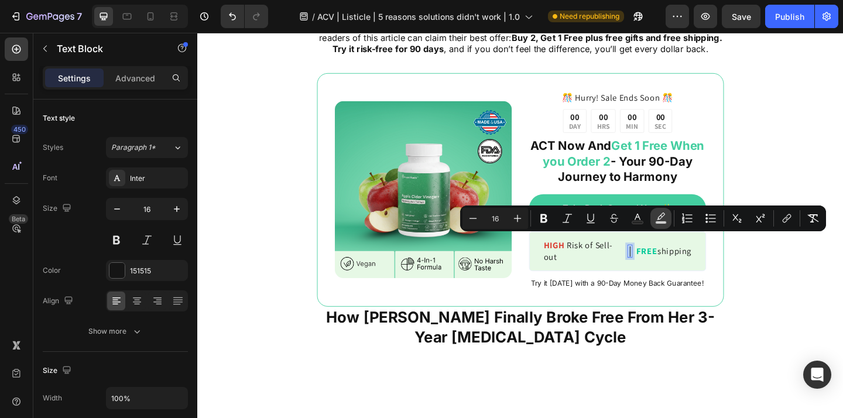
click at [660, 222] on rect "Editor contextual toolbar" at bounding box center [660, 222] width 11 height 3
type input "FFFFFF"
type input "77"
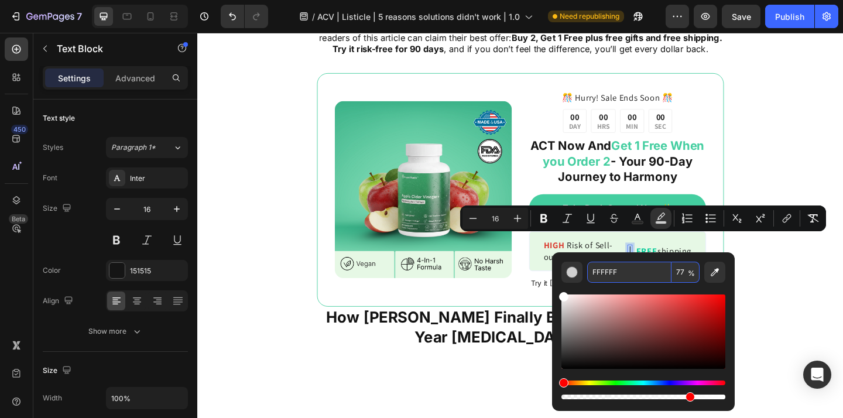
click at [684, 274] on input "77" at bounding box center [685, 272] width 28 height 21
type input "0"
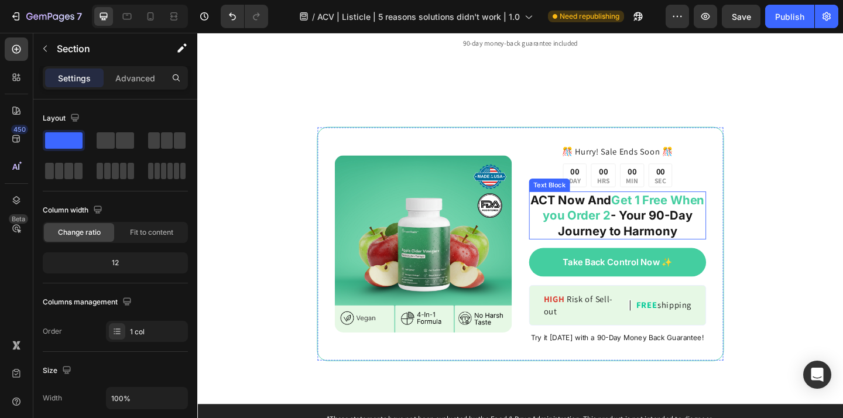
scroll to position [4287, 0]
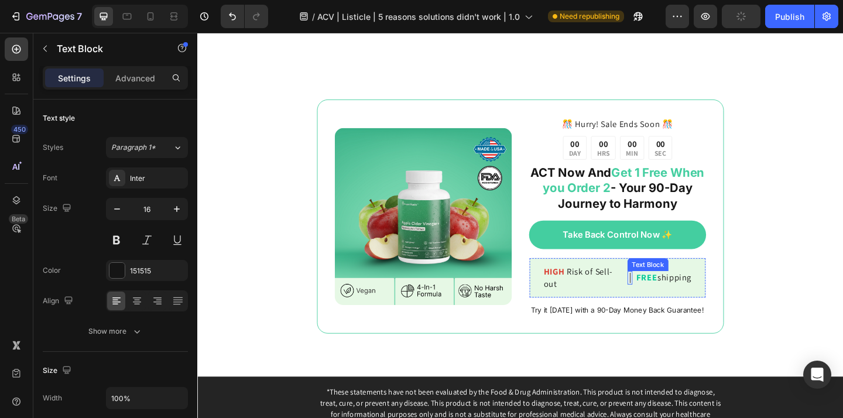
click at [666, 293] on span "|" at bounding box center [667, 299] width 3 height 12
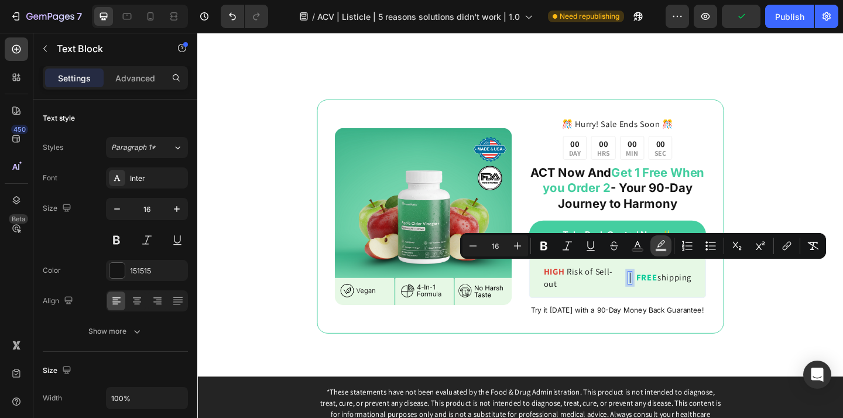
click at [665, 243] on icon "Editor contextual toolbar" at bounding box center [661, 246] width 12 height 12
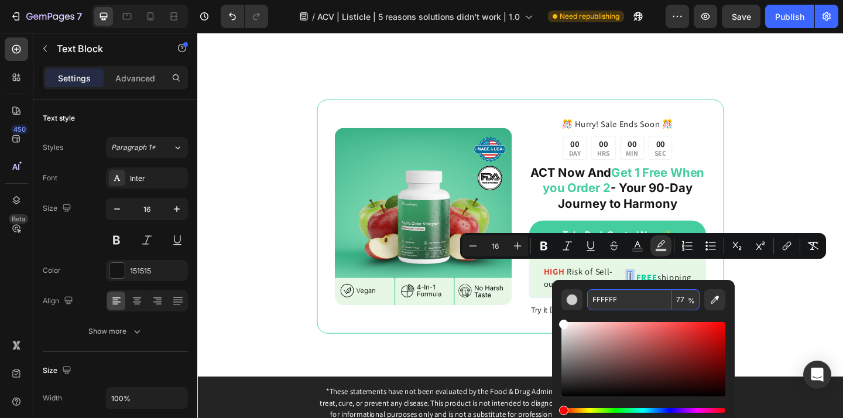
click at [678, 291] on input "77" at bounding box center [685, 299] width 28 height 21
type input "0"
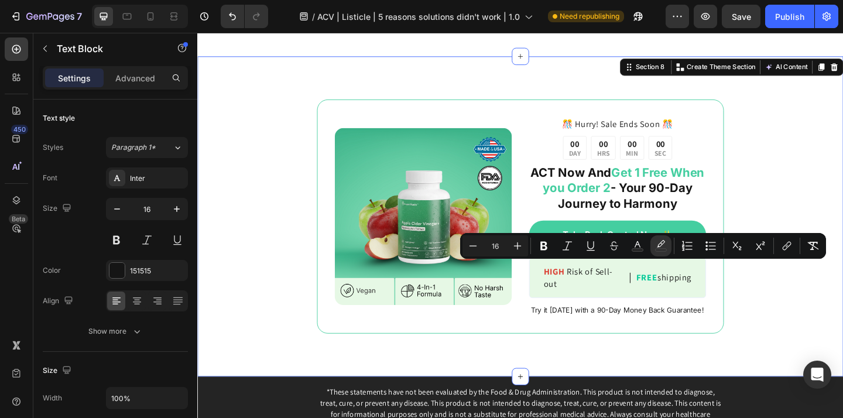
click at [781, 308] on div "Image ️🎊 Hurry! Sale Ends Soon ️🎊 Text Block 00 DAY 00 HRS 00 MIN 00 SEC Countd…" at bounding box center [548, 233] width 702 height 348
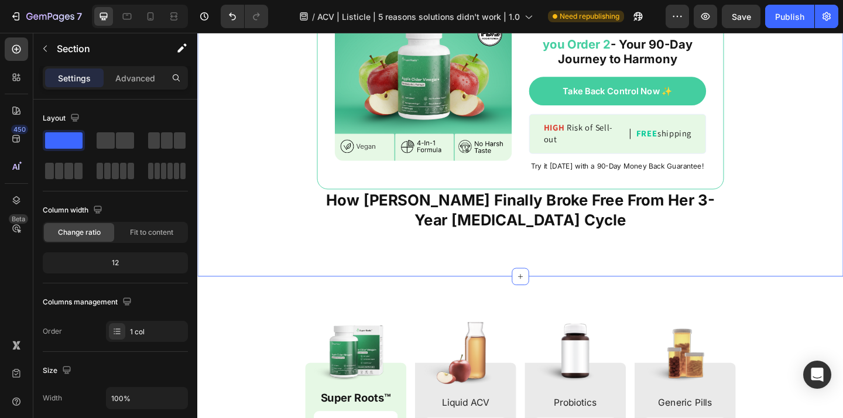
scroll to position [3468, 0]
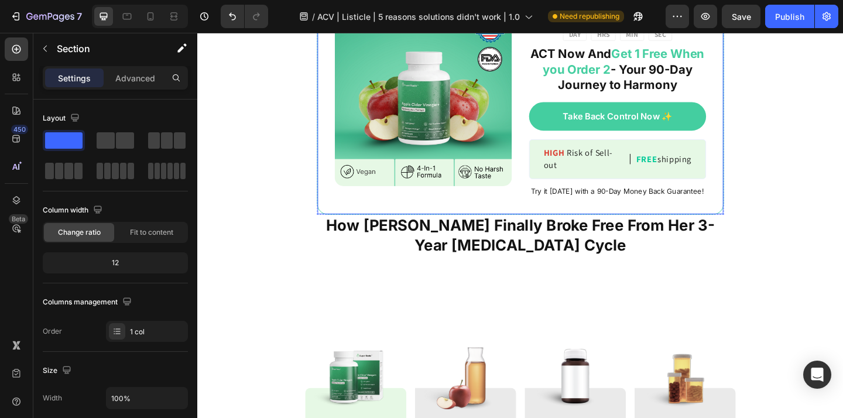
click at [573, 211] on div "Image ️🎊 Hurry! Sale Ends Soon ️🎊 Text Block 00 DAY 00 HRS 00 MIN 00 SEC Countd…" at bounding box center [548, 104] width 442 height 255
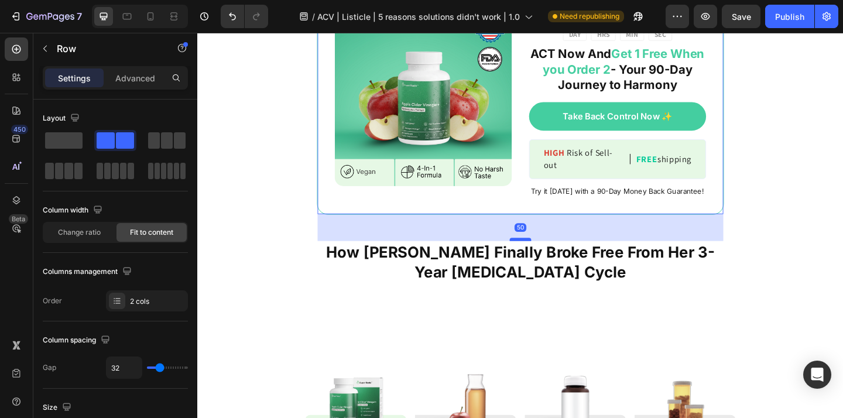
drag, startPoint x: 549, startPoint y: 217, endPoint x: 551, endPoint y: 246, distance: 29.3
click at [551, 256] on div at bounding box center [548, 258] width 23 height 4
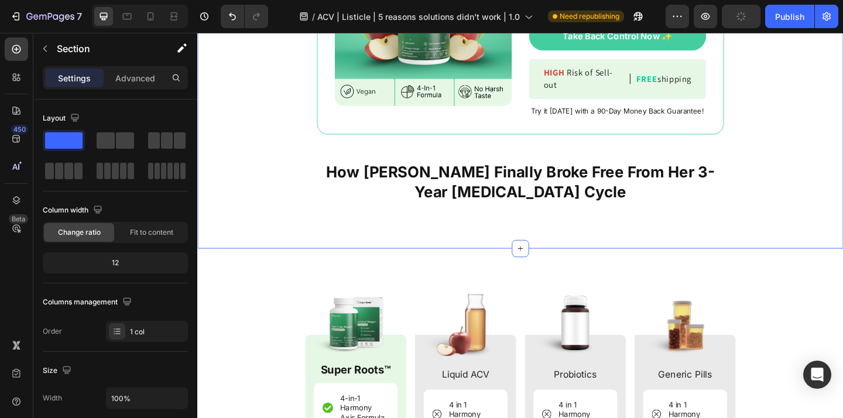
scroll to position [3557, 0]
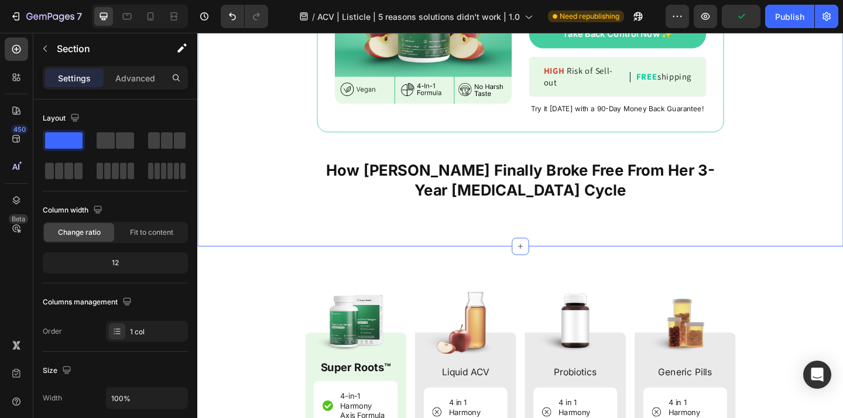
click at [522, 184] on p "How Sarah Finally Broke Free From Her 3-Year Bloating Cycle" at bounding box center [548, 192] width 440 height 43
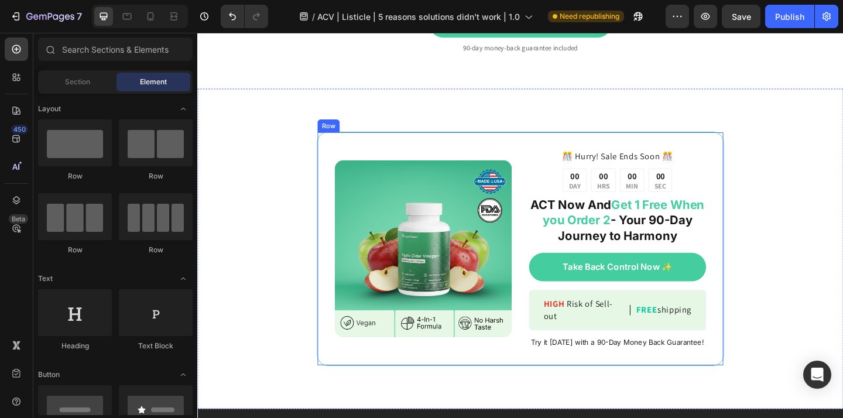
scroll to position [4293, 0]
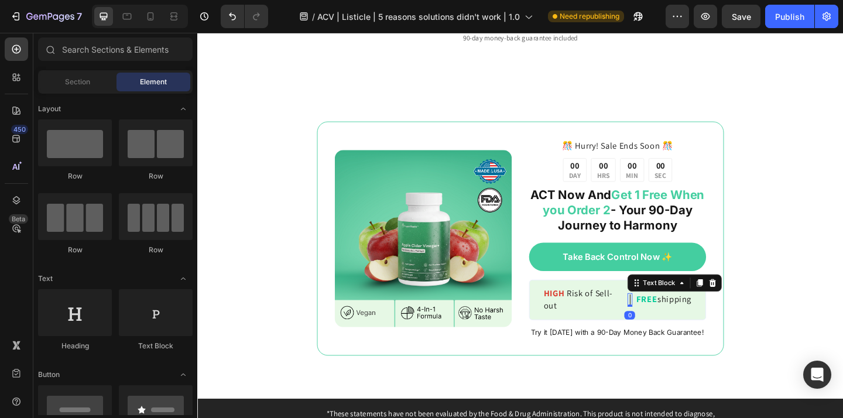
click at [666, 317] on span "|" at bounding box center [667, 323] width 3 height 12
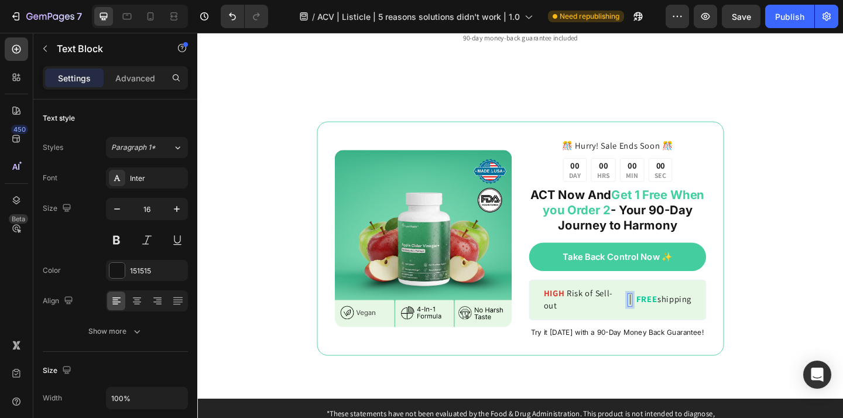
click at [666, 317] on span "|" at bounding box center [667, 323] width 3 height 12
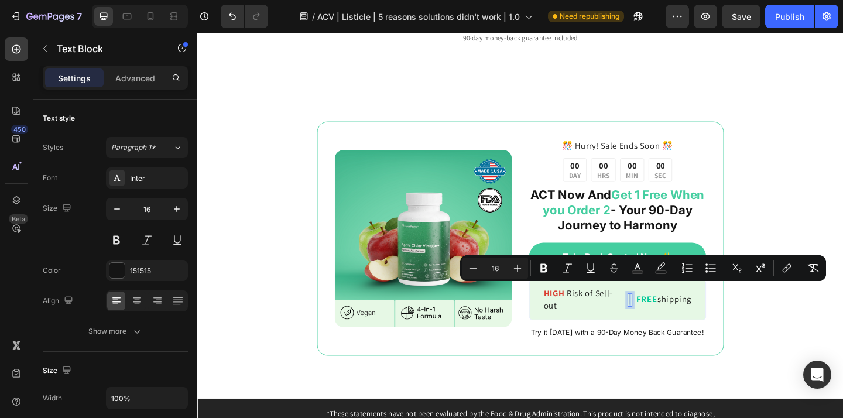
click at [666, 317] on span "|" at bounding box center [667, 323] width 3 height 12
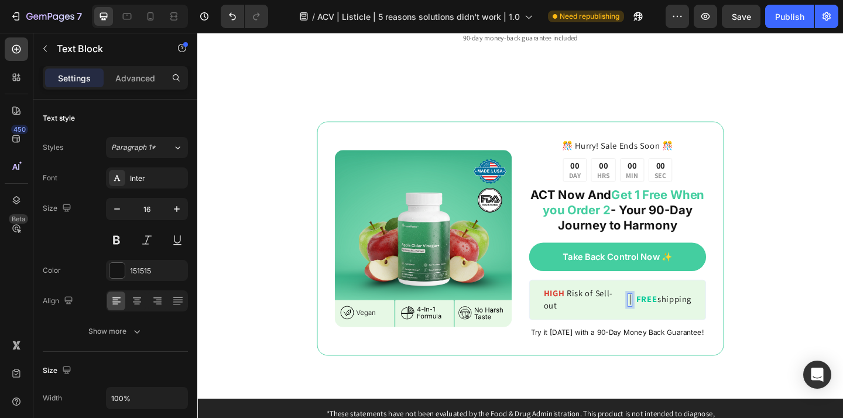
click at [666, 317] on span "|" at bounding box center [667, 323] width 3 height 12
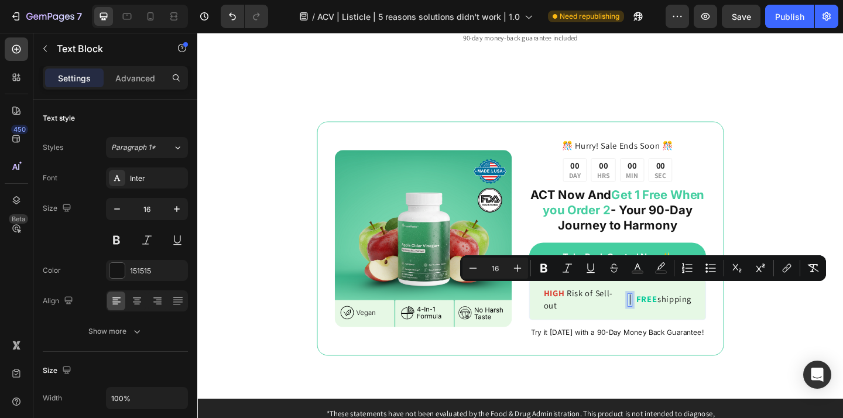
click at [666, 317] on span "|" at bounding box center [667, 323] width 3 height 12
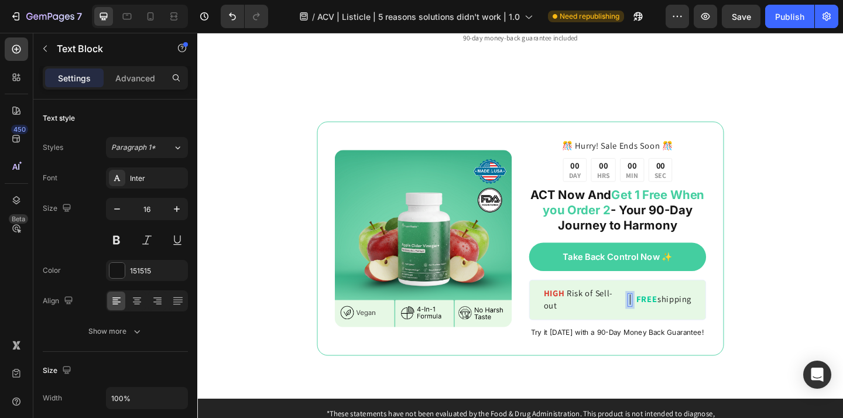
click at [666, 317] on span "|" at bounding box center [667, 323] width 3 height 12
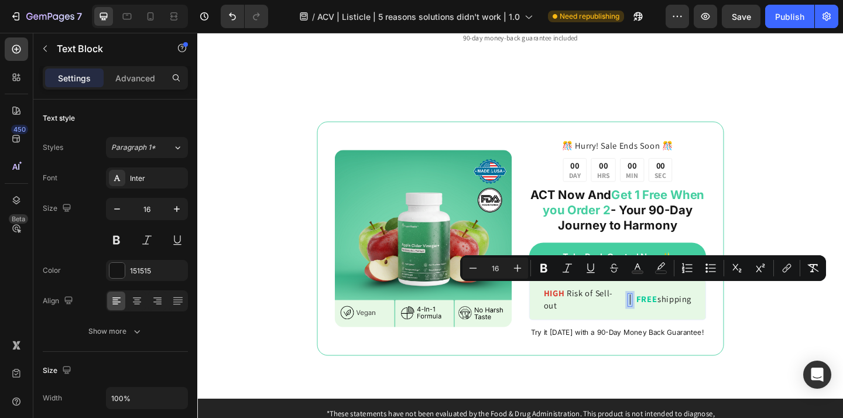
click at [666, 317] on span "|" at bounding box center [667, 323] width 3 height 12
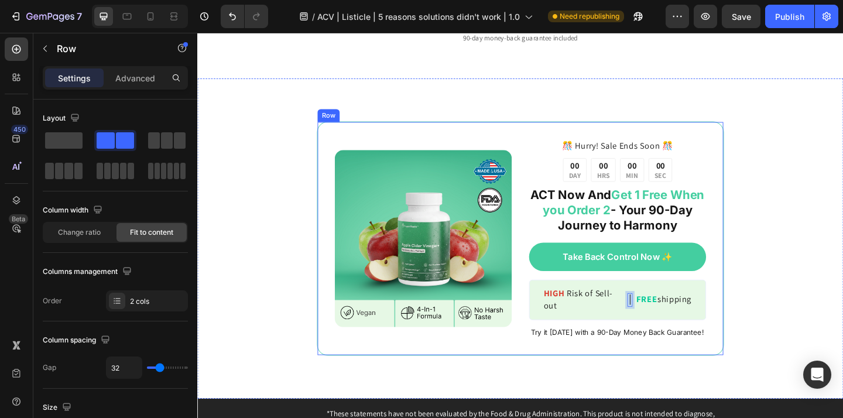
click at [641, 372] on div "Image ️🎊 Hurry! Sale Ends Soon ️🎊 Text Block 00 DAY 00 HRS 00 MIN 00 SEC Countd…" at bounding box center [548, 256] width 442 height 255
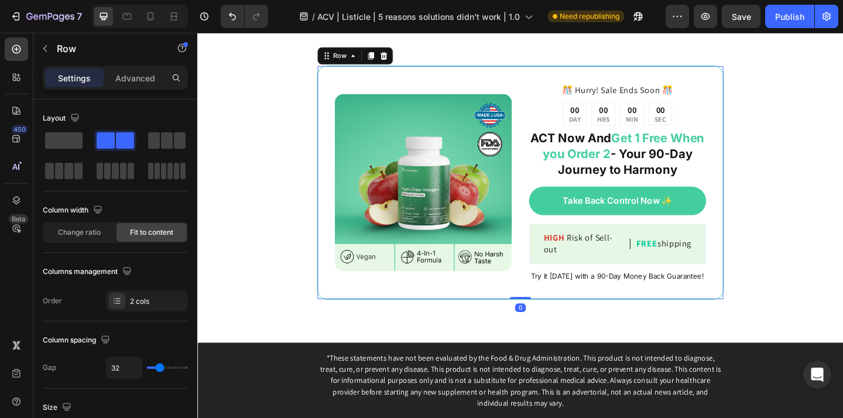
scroll to position [4409, 0]
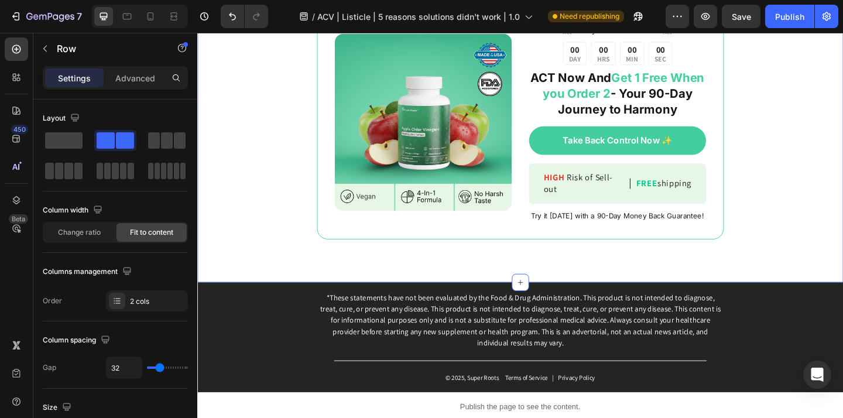
click at [610, 294] on div "Image ️🎊 Hurry! Sale Ends Soon ️🎊 Text Block 00 DAY 00 HRS 00 MIN 00 SEC Countd…" at bounding box center [548, 130] width 702 height 348
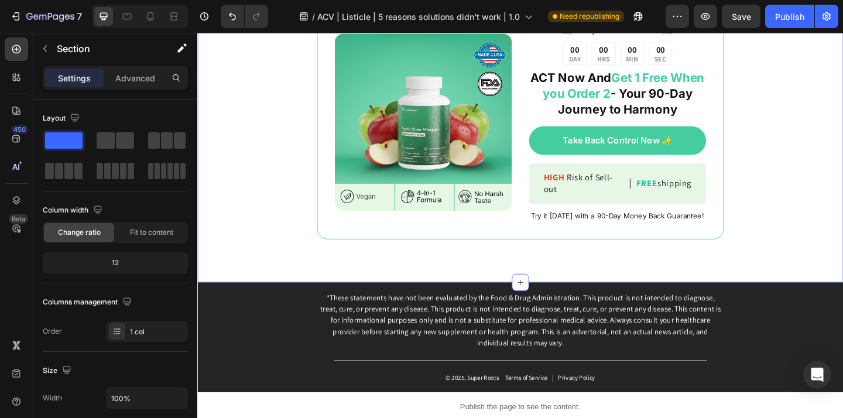
scroll to position [4551, 0]
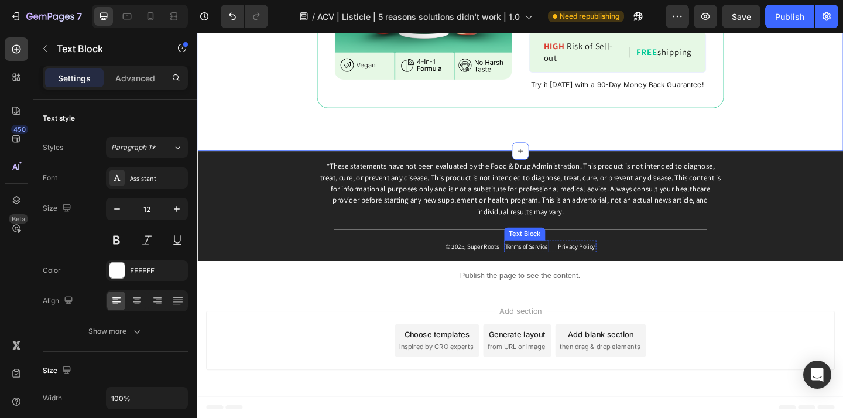
click at [564, 266] on p "Terms of Service" at bounding box center [555, 265] width 46 height 11
